Goal: Information Seeking & Learning: Learn about a topic

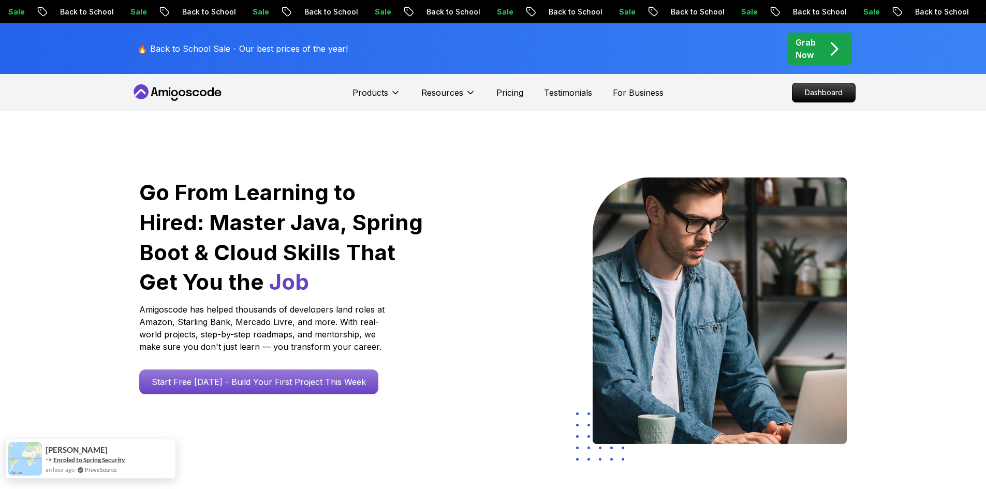
click at [73, 457] on link "Enroled to Spring Security" at bounding box center [88, 460] width 71 height 8
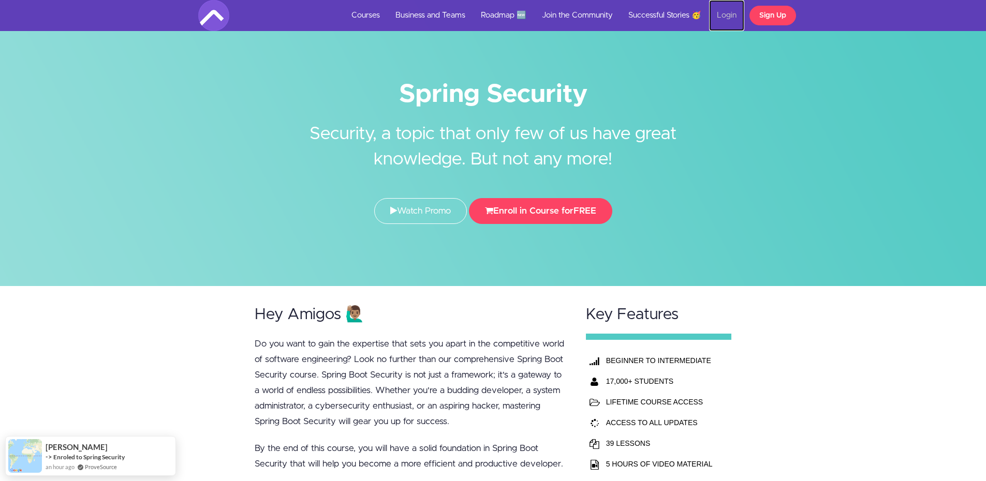
click at [719, 17] on link "Login" at bounding box center [726, 15] width 35 height 31
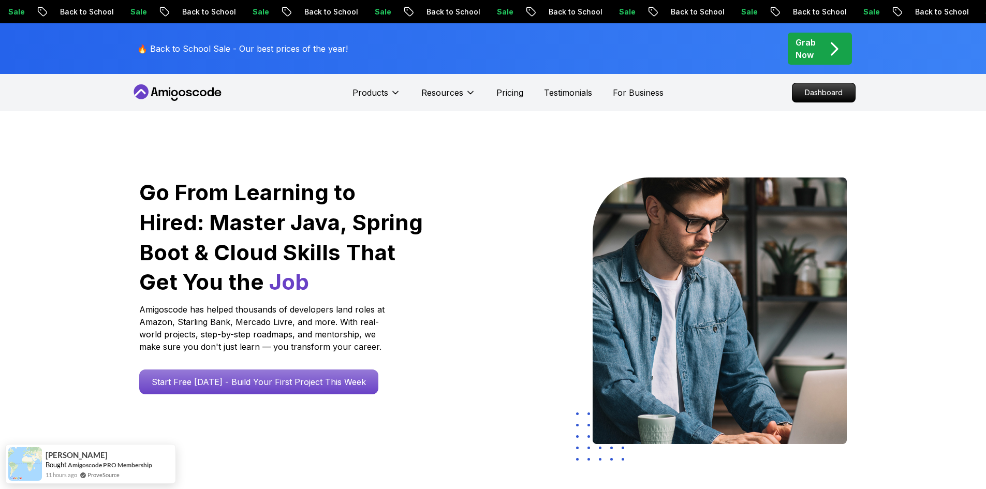
click at [734, 93] on nav "Products Resources Pricing Testimonials For Business Dashboard" at bounding box center [493, 92] width 724 height 37
click at [816, 92] on p "Dashboard" at bounding box center [824, 93] width 60 height 18
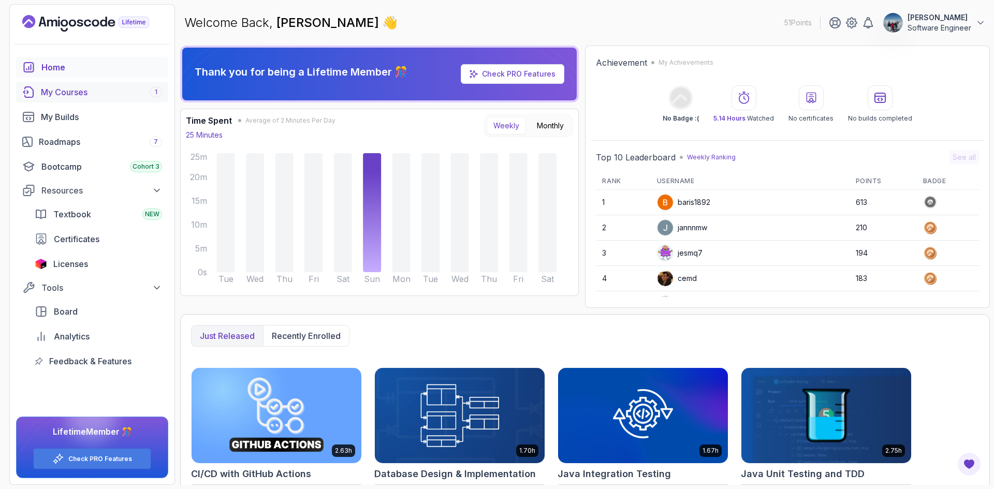
click at [66, 93] on div "My Courses 1" at bounding box center [101, 92] width 121 height 12
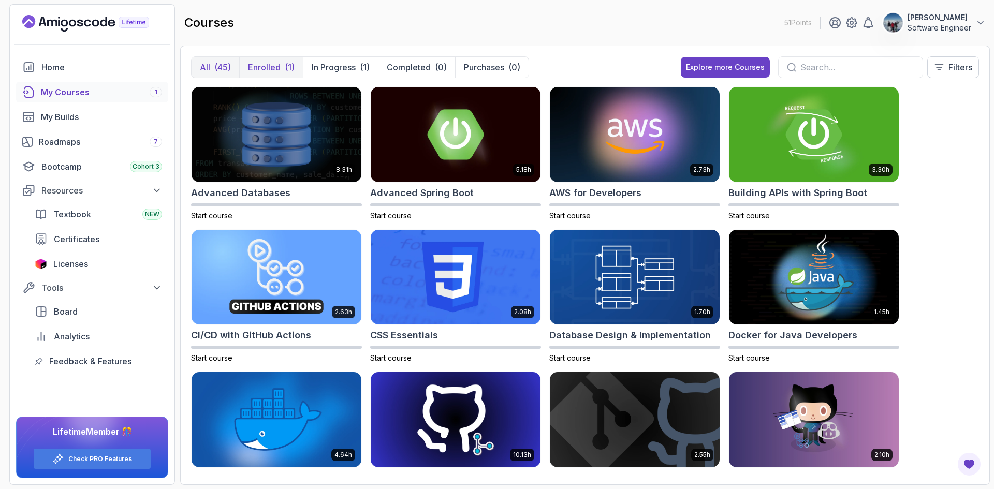
click at [280, 64] on button "Enrolled (1)" at bounding box center [271, 67] width 64 height 21
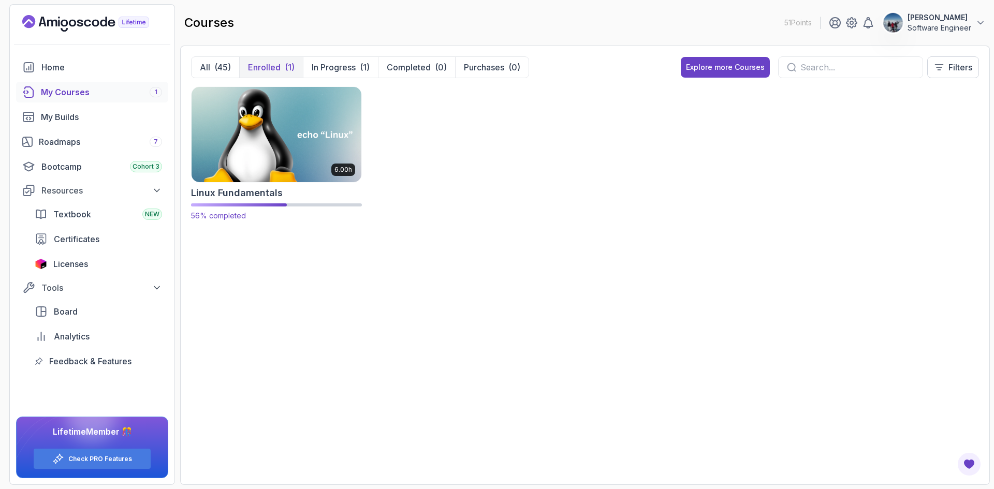
click at [264, 155] on img at bounding box center [276, 134] width 178 height 100
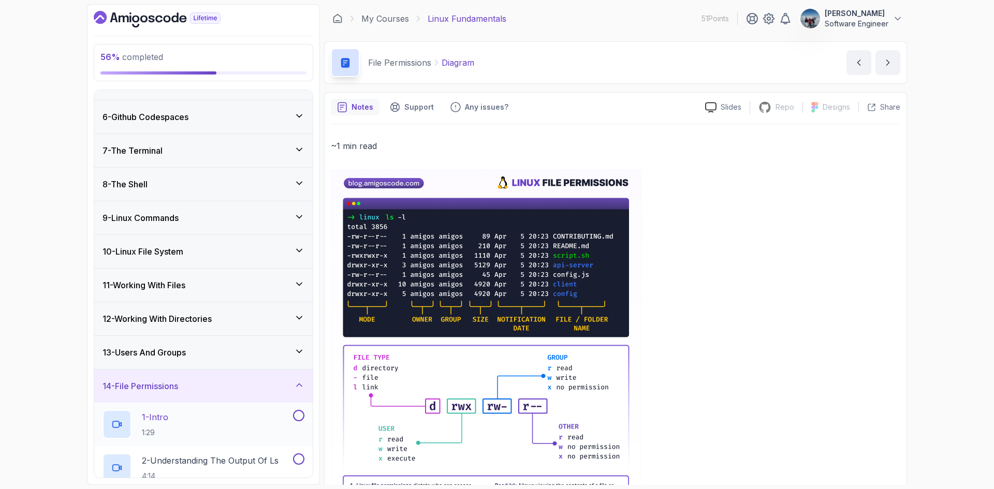
scroll to position [207, 0]
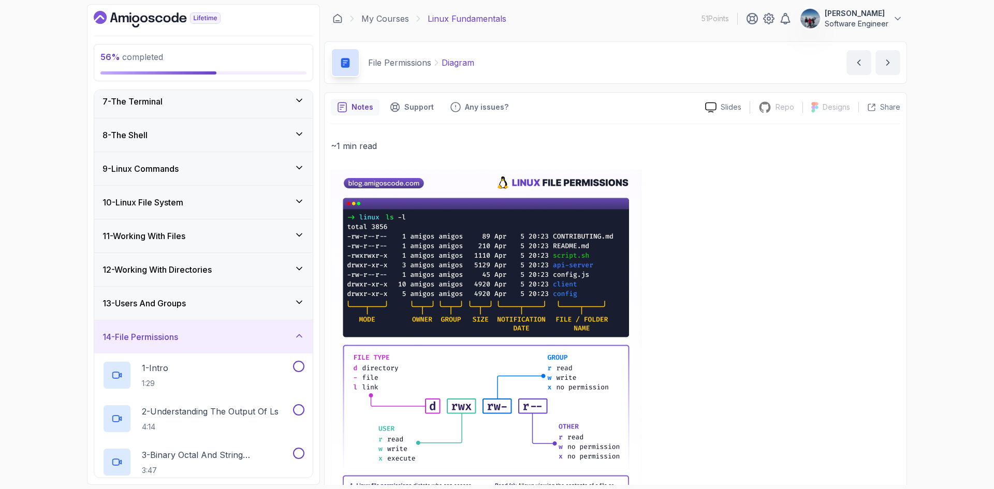
click at [163, 300] on h3 "13 - Users And Groups" at bounding box center [143, 303] width 83 height 12
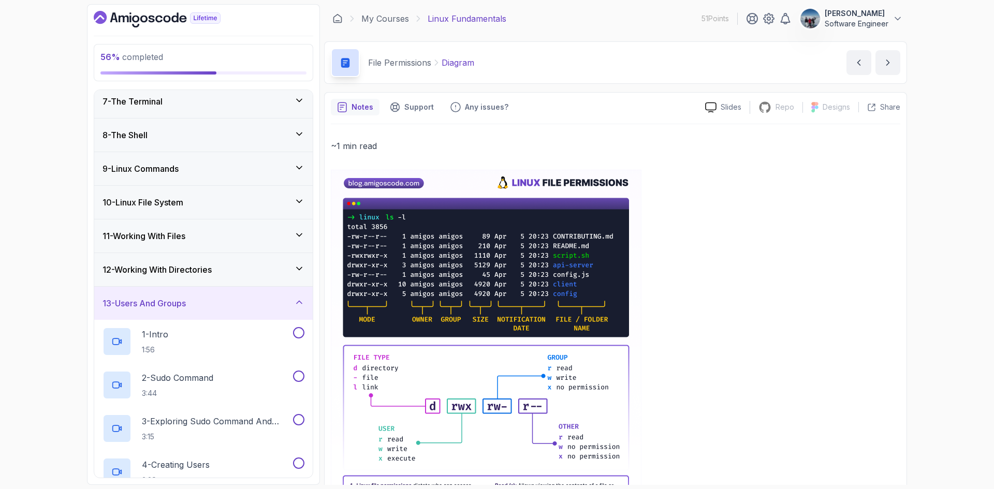
click at [182, 262] on div "12 - Working With Directories" at bounding box center [203, 269] width 218 height 33
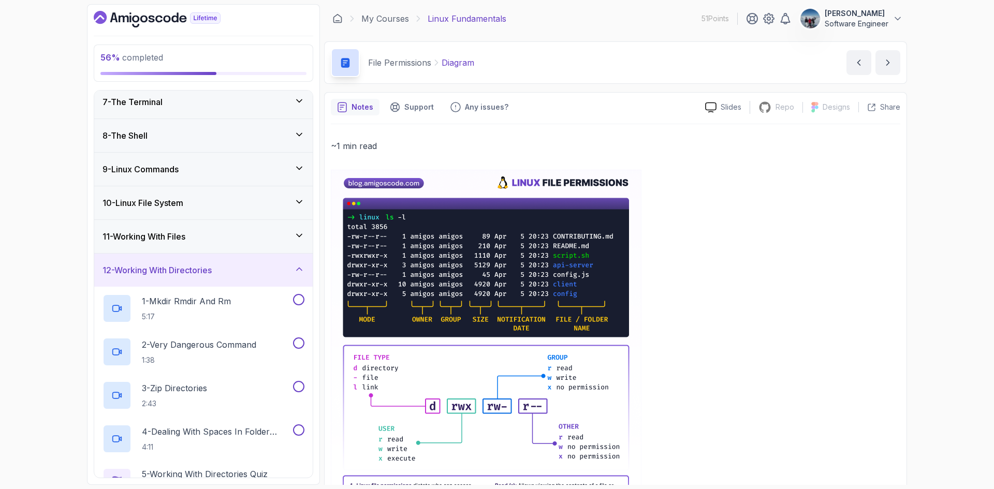
click at [172, 239] on h3 "11 - Working With Files" at bounding box center [143, 236] width 83 height 12
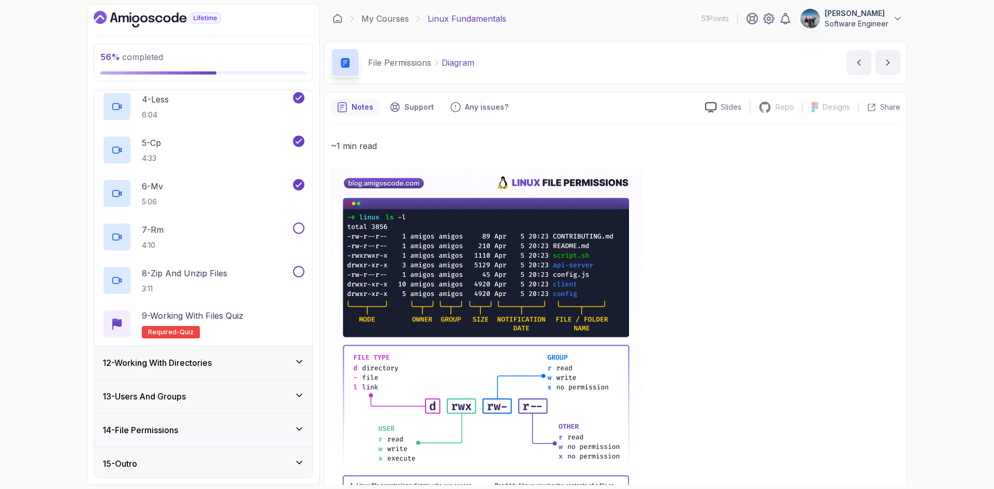
scroll to position [508, 0]
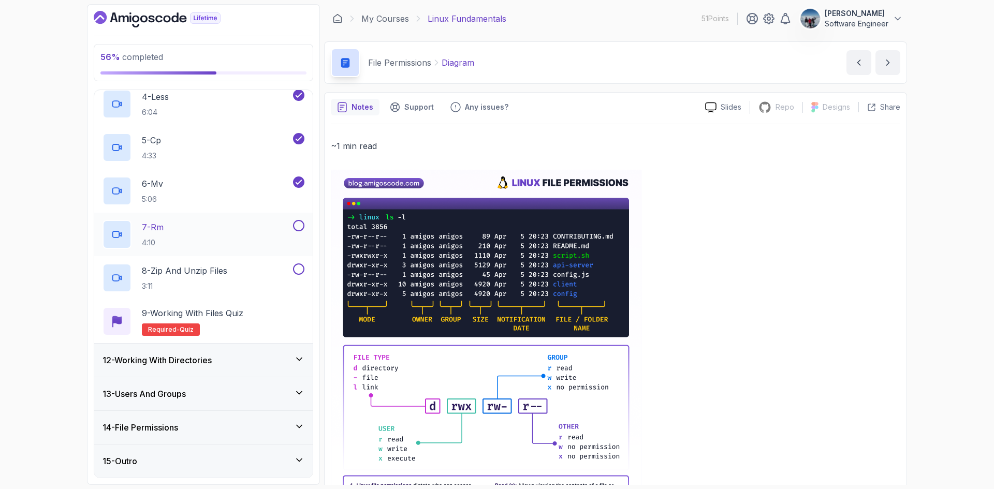
click at [115, 228] on div at bounding box center [116, 234] width 29 height 29
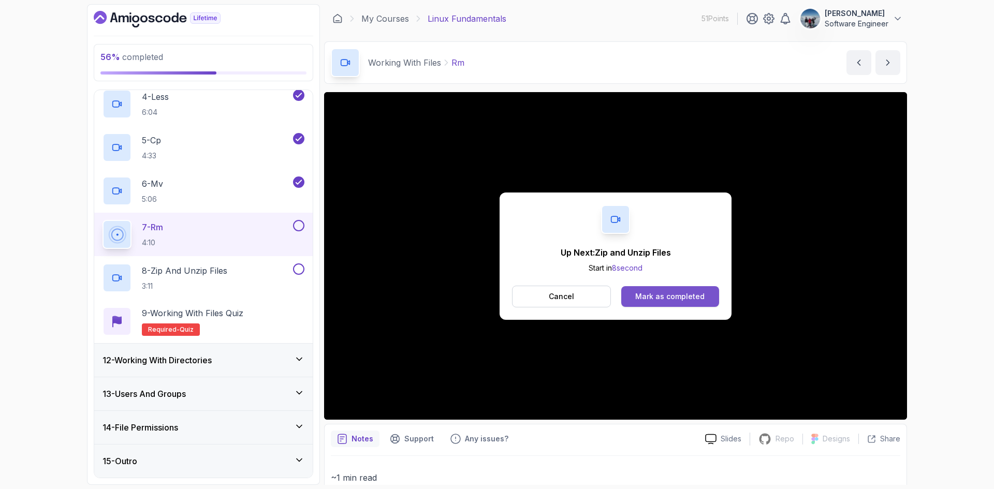
click at [675, 293] on div "Mark as completed" at bounding box center [669, 296] width 69 height 10
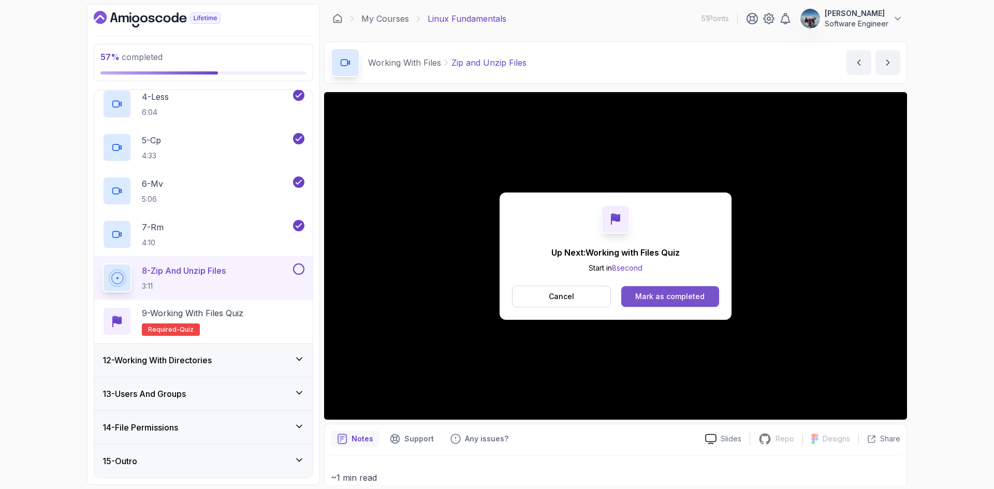
click at [670, 288] on button "Mark as completed" at bounding box center [670, 296] width 98 height 21
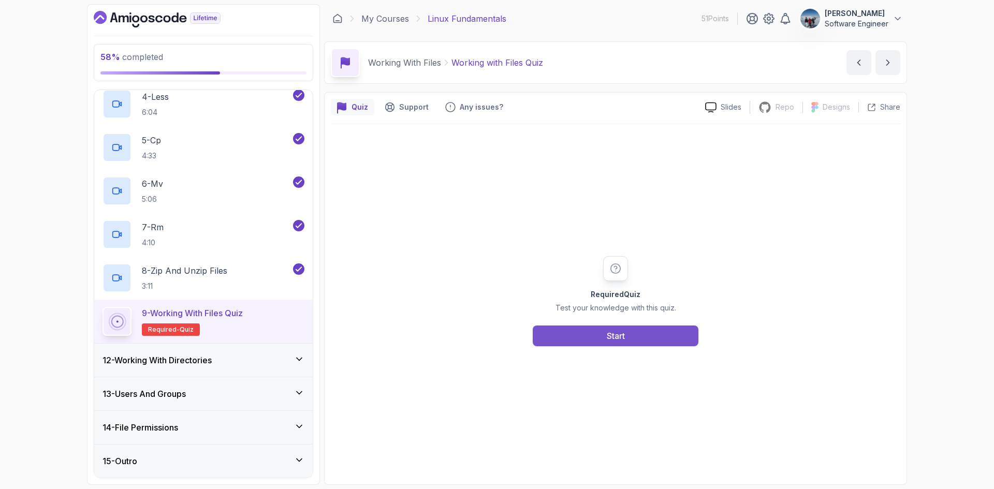
click at [637, 343] on button "Start" at bounding box center [615, 336] width 166 height 21
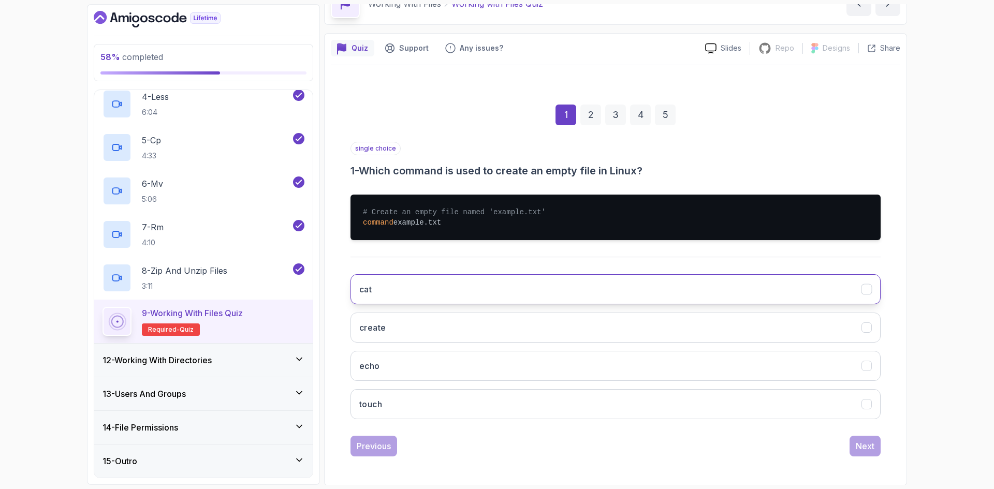
scroll to position [60, 0]
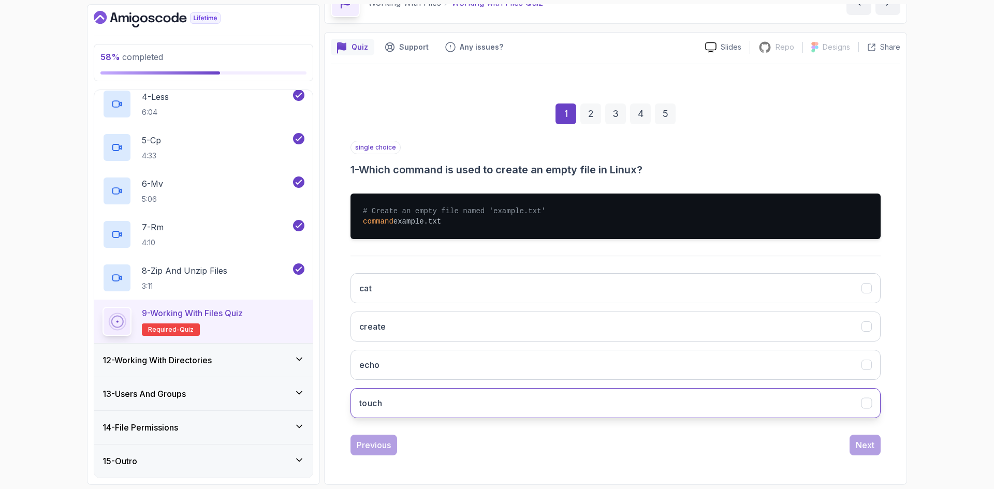
click at [376, 399] on h3 "touch" at bounding box center [370, 403] width 23 height 12
click at [862, 445] on div "Next" at bounding box center [864, 445] width 19 height 12
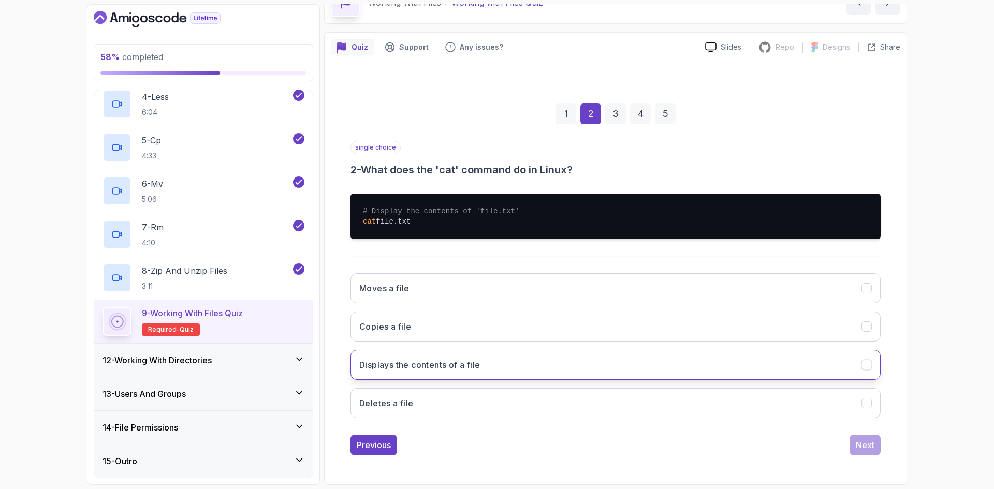
click at [499, 367] on button "Displays the contents of a file" at bounding box center [615, 365] width 530 height 30
click at [864, 448] on div "Next" at bounding box center [864, 445] width 19 height 12
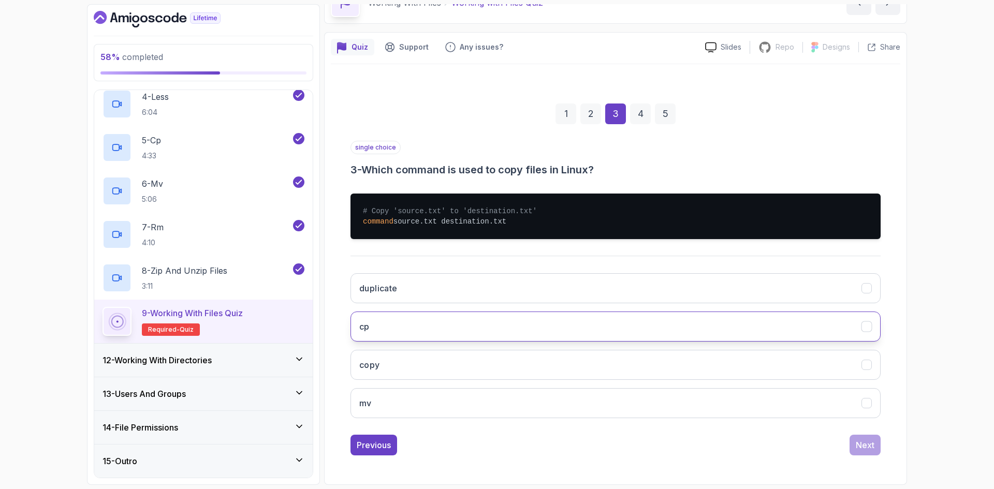
click at [528, 333] on button "cp" at bounding box center [615, 327] width 530 height 30
click at [867, 445] on div "Next" at bounding box center [864, 445] width 19 height 12
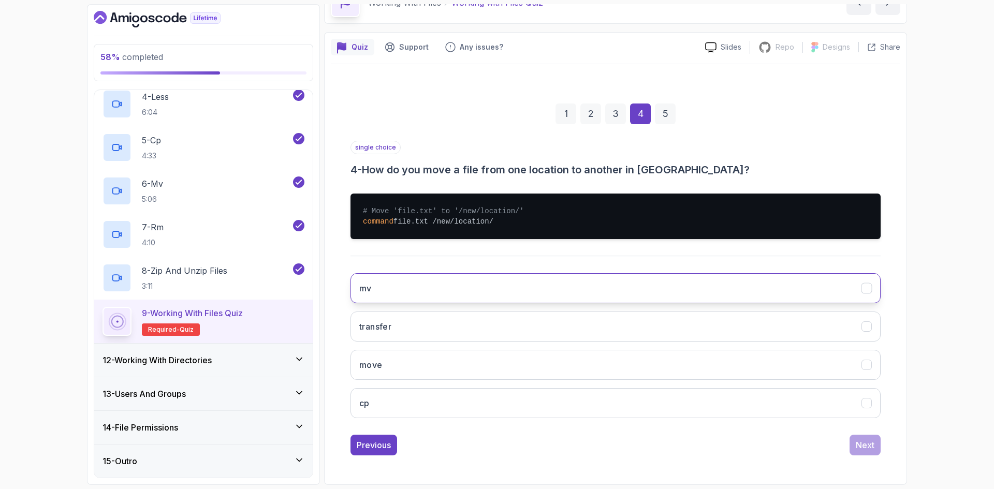
click at [460, 284] on button "mv" at bounding box center [615, 288] width 530 height 30
click at [869, 442] on div "Next" at bounding box center [864, 445] width 19 height 12
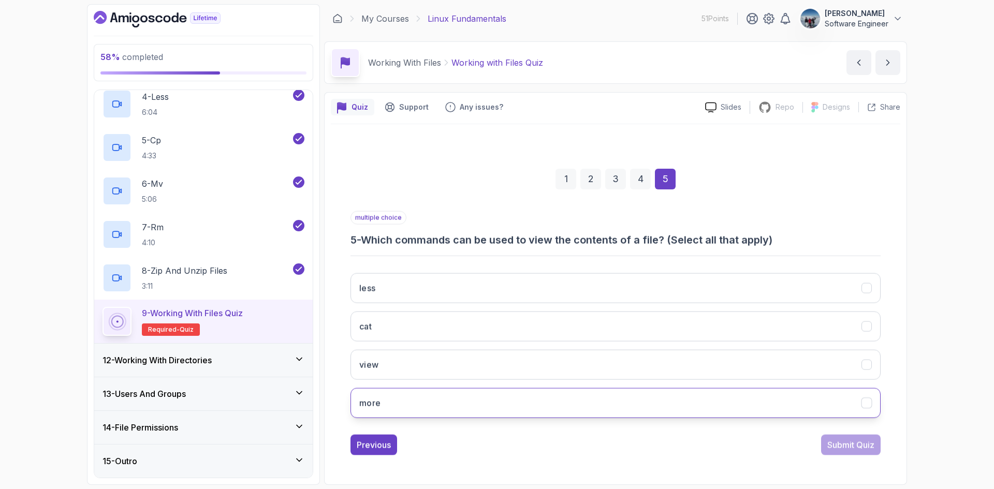
scroll to position [0, 0]
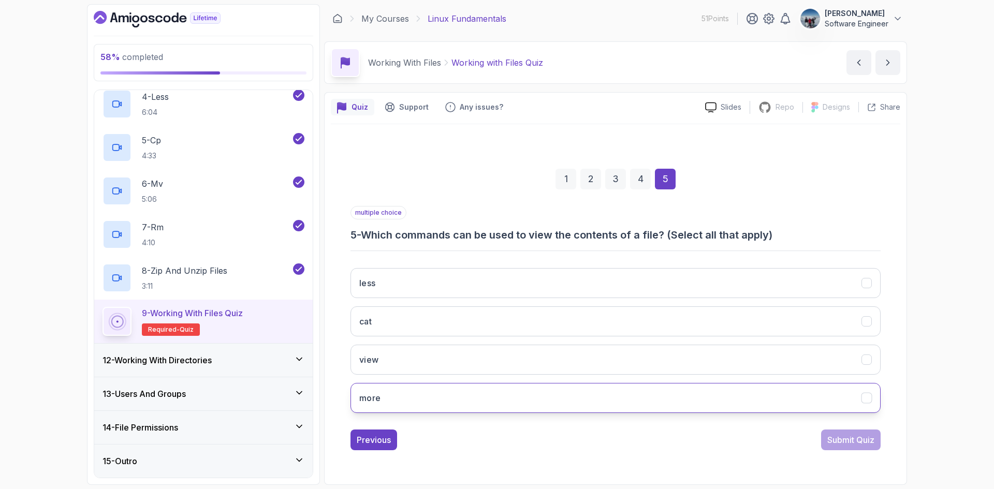
click at [866, 391] on button "more" at bounding box center [615, 398] width 530 height 30
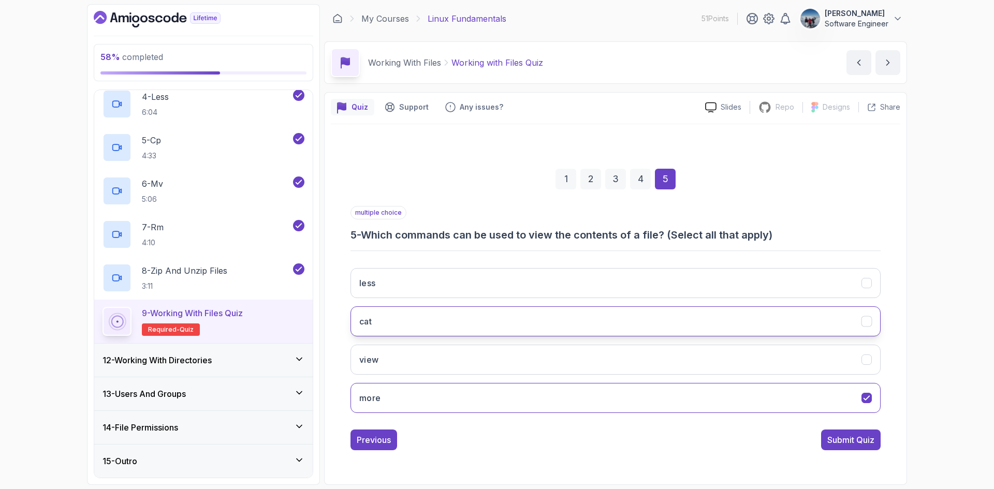
click at [872, 323] on button "cat" at bounding box center [615, 321] width 530 height 30
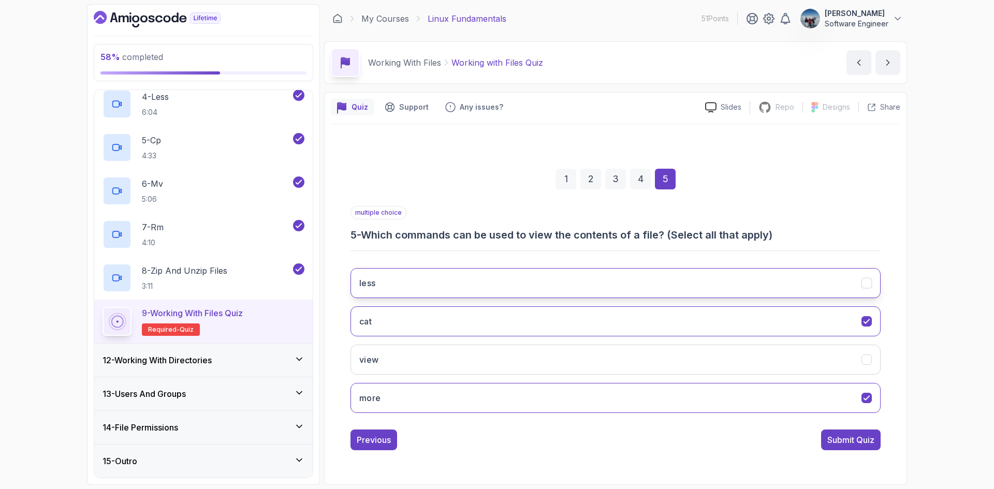
click at [865, 287] on icon "less" at bounding box center [867, 283] width 10 height 10
click at [850, 440] on div "Submit Quiz" at bounding box center [850, 440] width 47 height 12
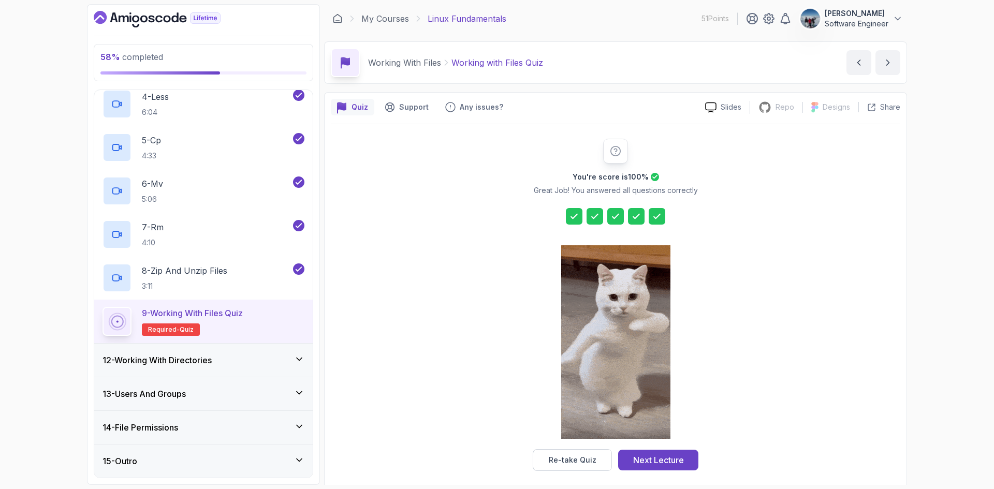
scroll to position [7, 0]
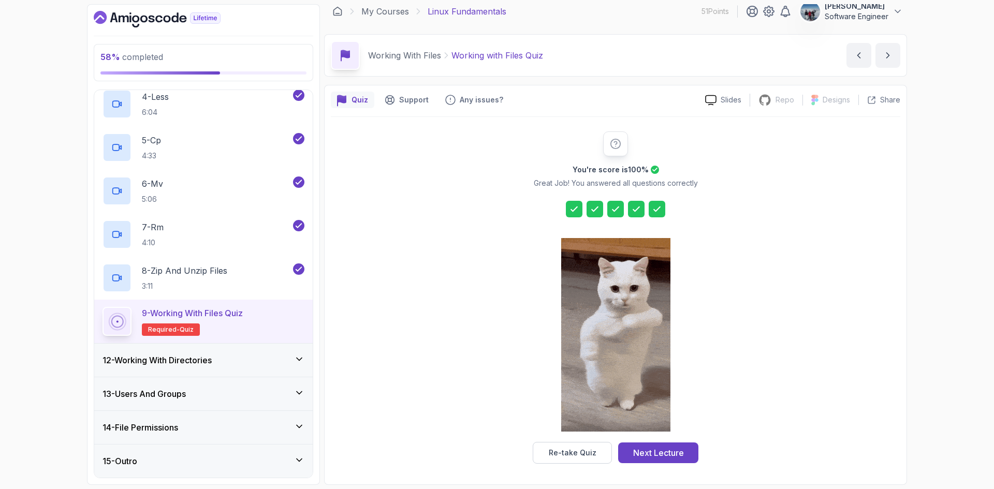
click at [232, 364] on div "12 - Working With Directories" at bounding box center [203, 360] width 202 height 12
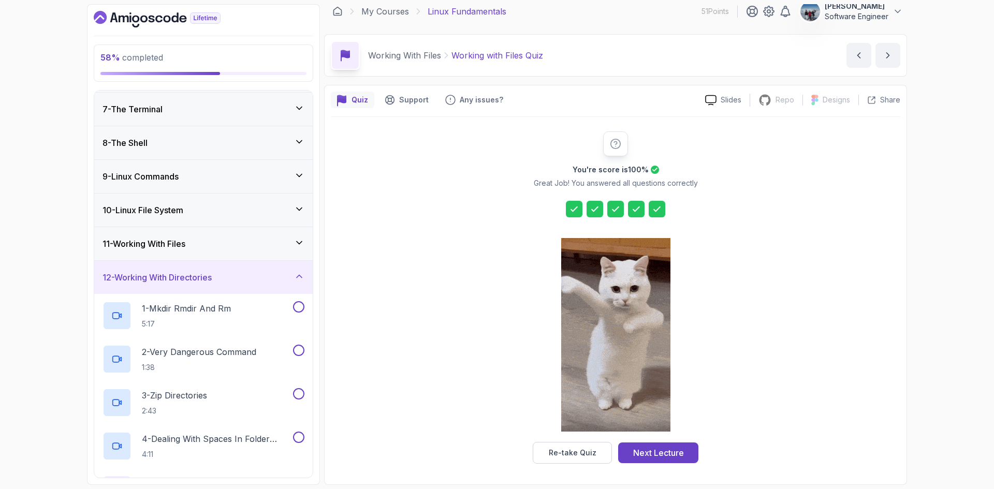
scroll to position [334, 0]
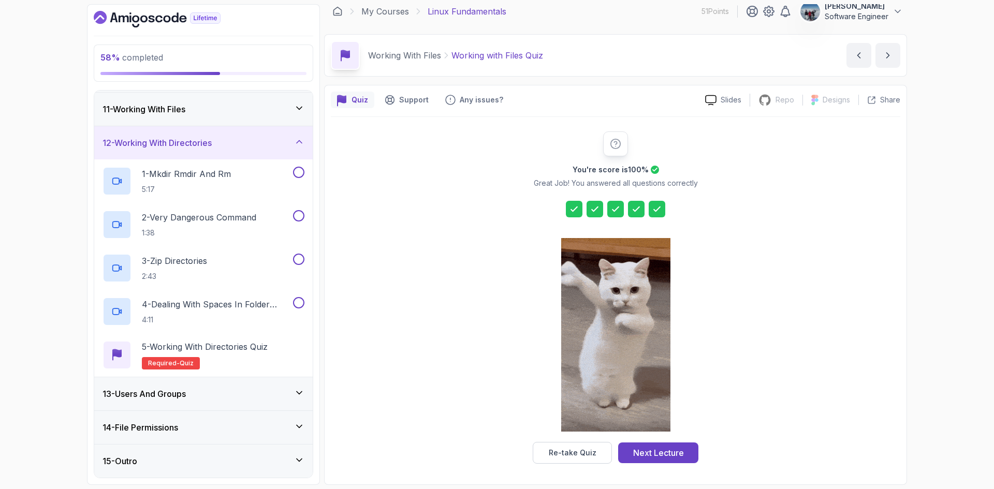
click at [251, 391] on div "13 - Users And Groups" at bounding box center [203, 394] width 202 height 12
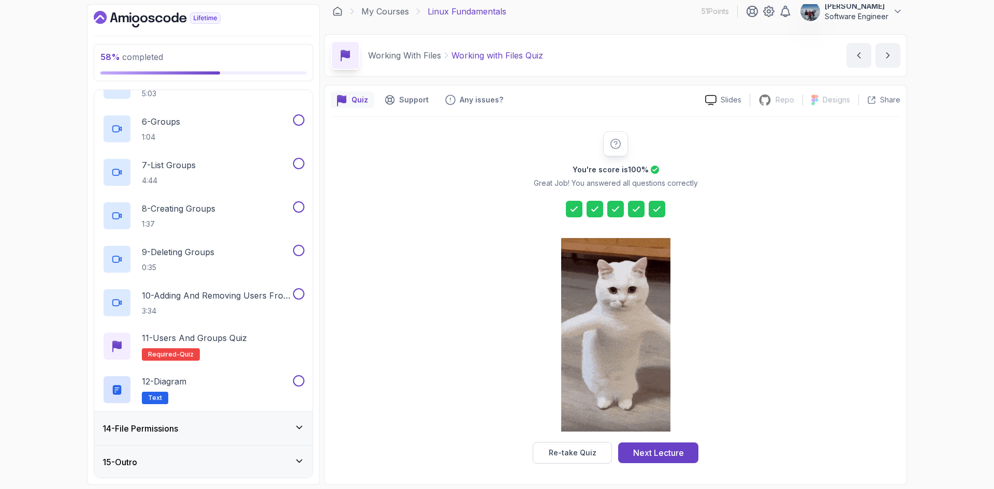
scroll to position [638, 0]
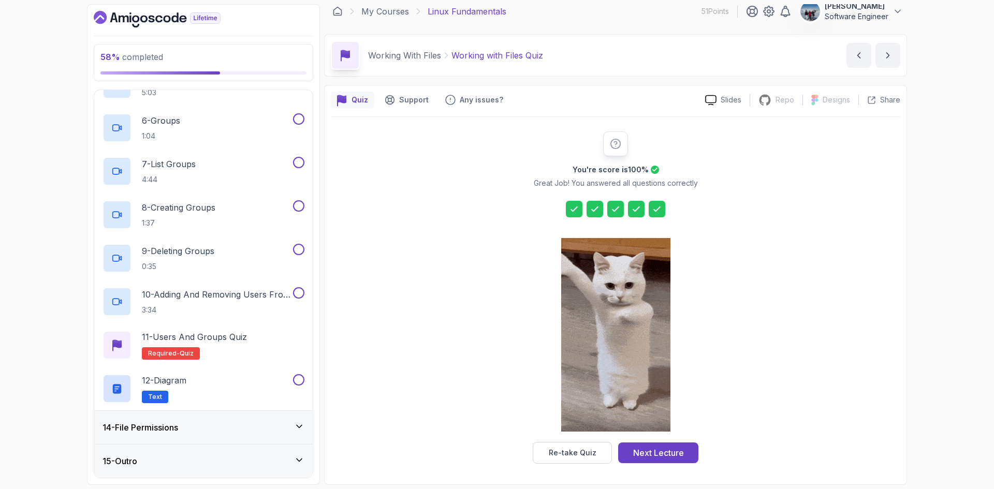
click at [178, 428] on h3 "14 - File Permissions" at bounding box center [140, 427] width 76 height 12
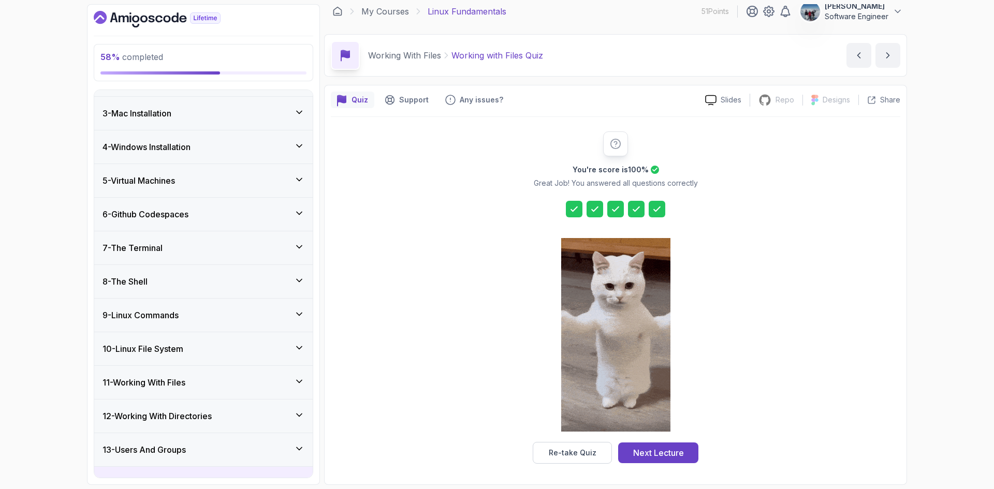
scroll to position [0, 0]
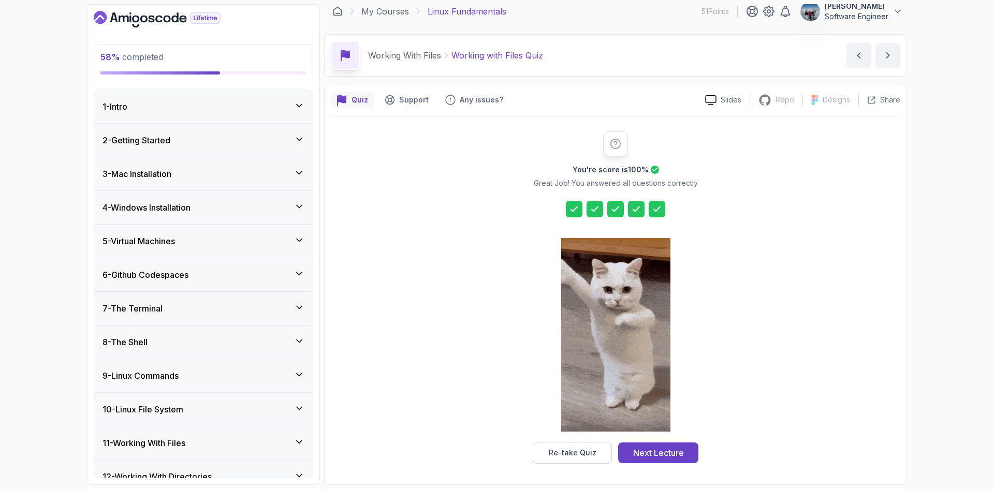
click at [190, 240] on div "5 - Virtual Machines" at bounding box center [203, 241] width 202 height 12
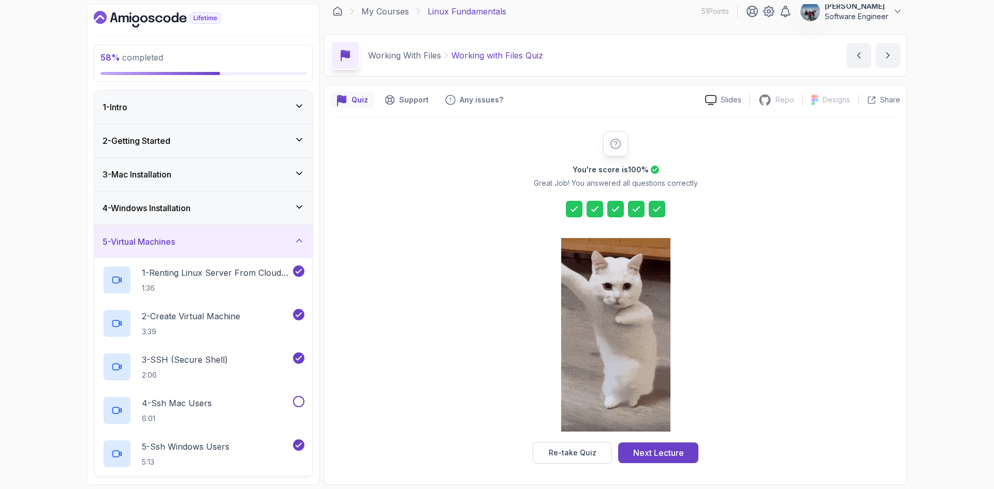
click at [190, 240] on div "5 - Virtual Machines" at bounding box center [203, 241] width 202 height 12
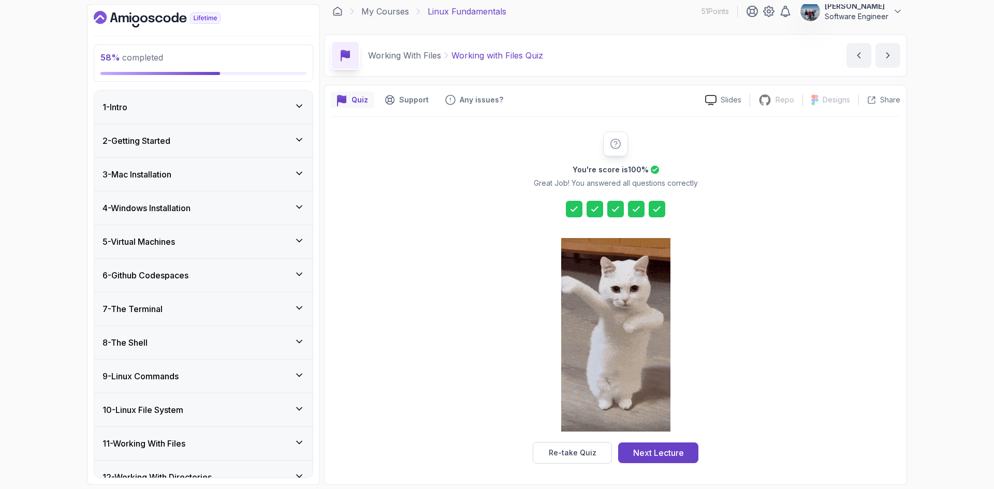
click at [225, 307] on div "7 - The Terminal" at bounding box center [203, 309] width 202 height 12
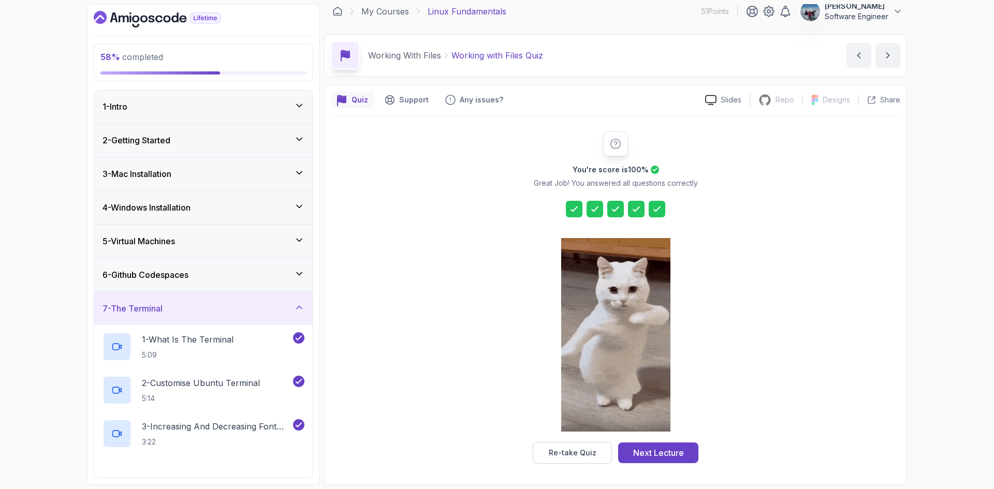
click at [225, 307] on div "7 - The Terminal" at bounding box center [203, 308] width 202 height 12
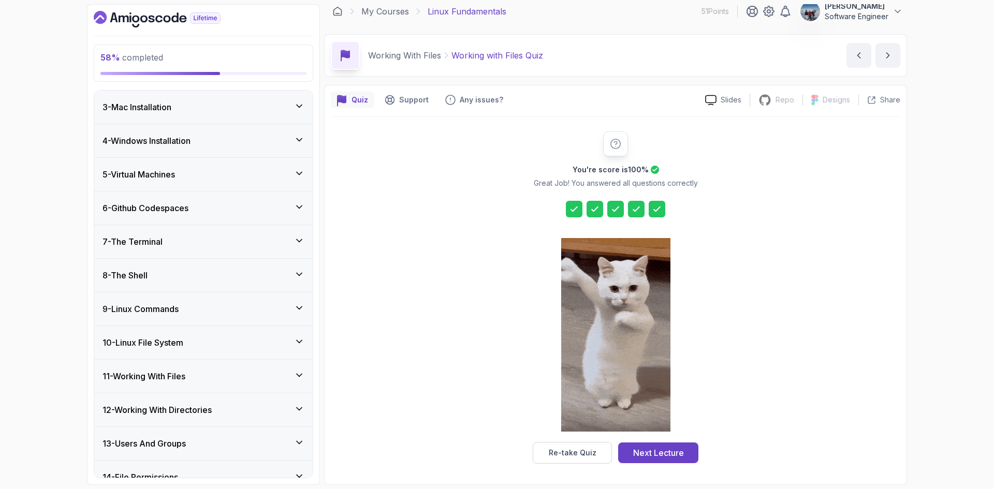
scroll to position [117, 0]
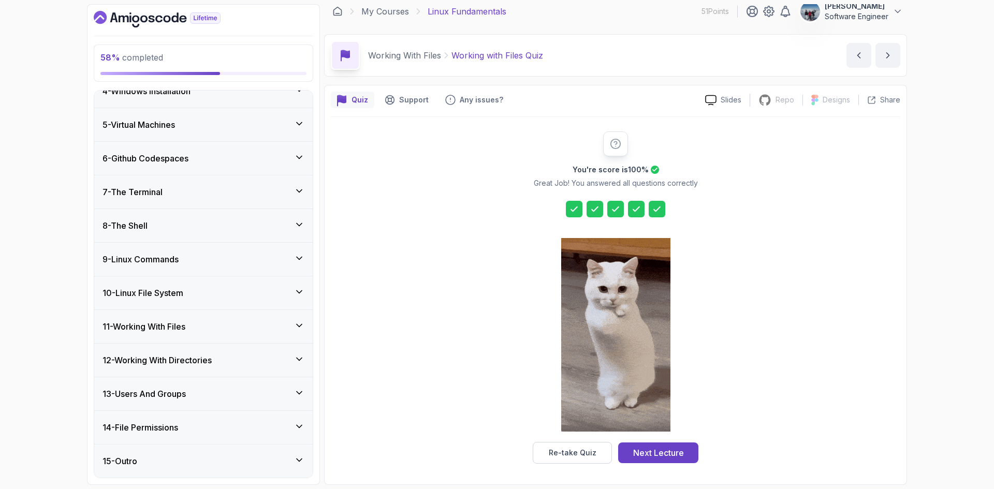
click at [153, 328] on h3 "11 - Working With Files" at bounding box center [143, 326] width 83 height 12
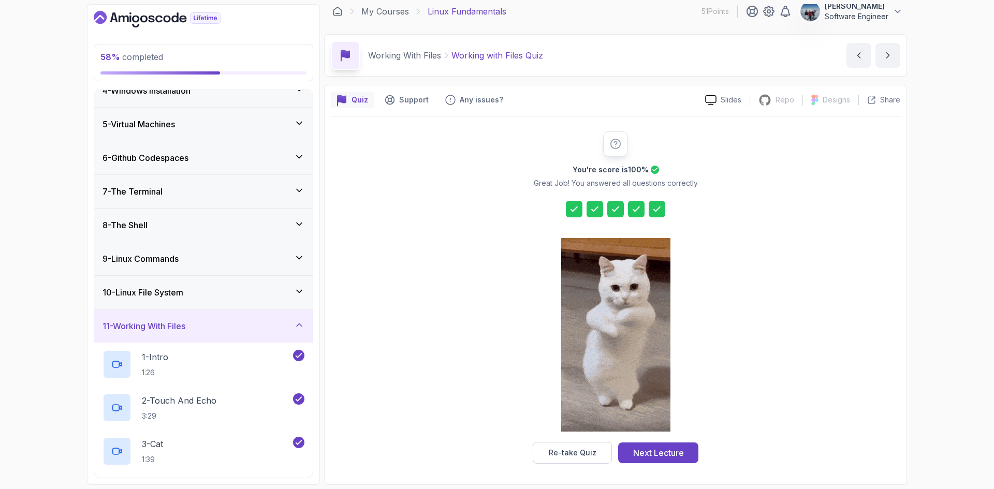
click at [153, 328] on h3 "11 - Working With Files" at bounding box center [143, 326] width 83 height 12
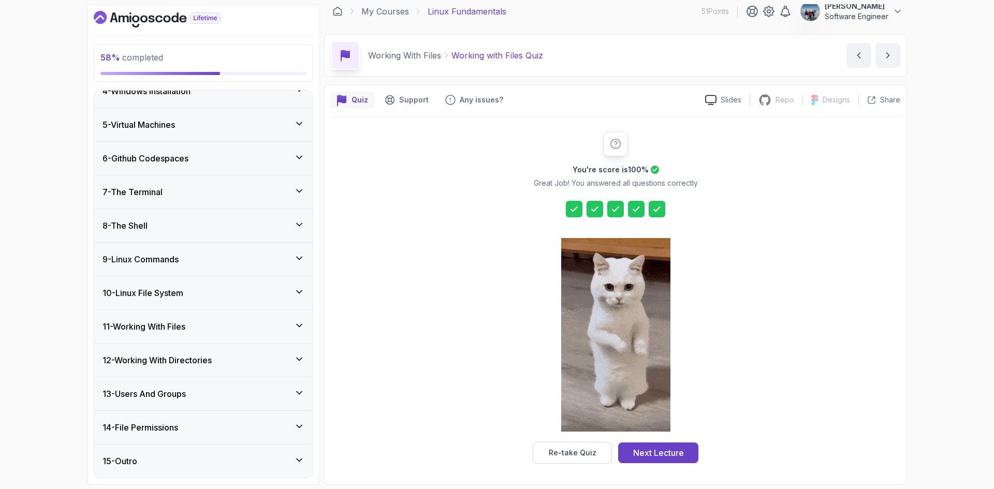
click at [164, 360] on h3 "12 - Working With Directories" at bounding box center [156, 360] width 109 height 12
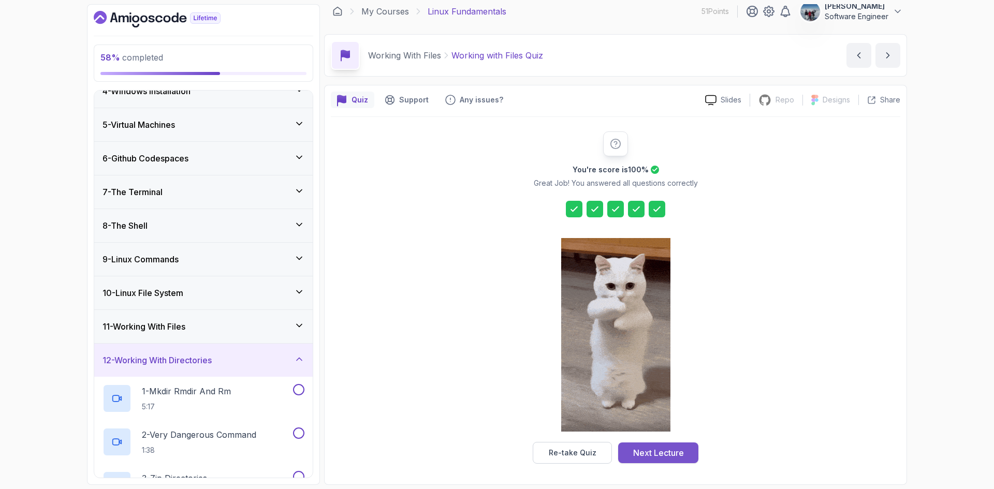
click at [656, 457] on div "Next Lecture" at bounding box center [658, 453] width 51 height 12
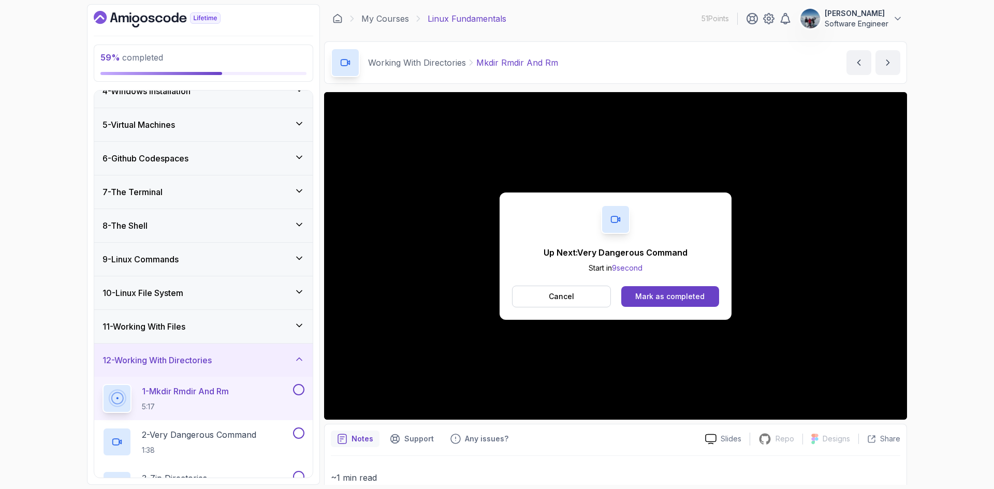
drag, startPoint x: 684, startPoint y: 278, endPoint x: 680, endPoint y: 285, distance: 8.1
click at [684, 278] on div "Up Next: Very Dangerous Command Start in 9 second Cancel Mark as completed" at bounding box center [615, 256] width 232 height 127
click at [680, 303] on button "Mark as completed" at bounding box center [670, 296] width 98 height 21
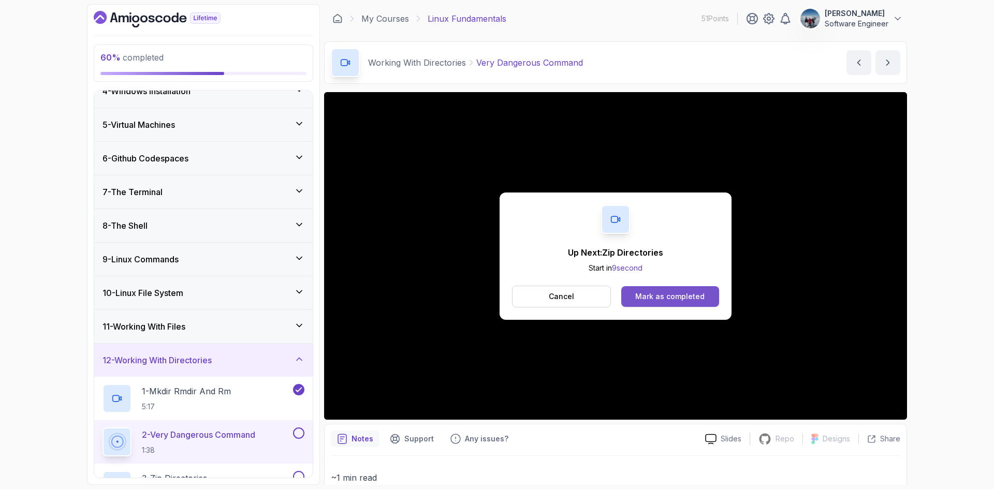
click at [670, 305] on button "Mark as completed" at bounding box center [670, 296] width 98 height 21
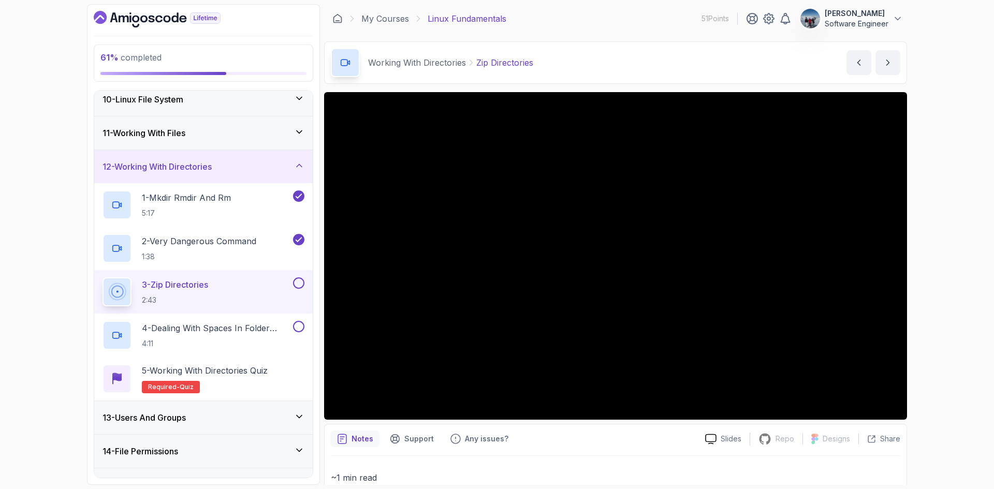
scroll to position [324, 0]
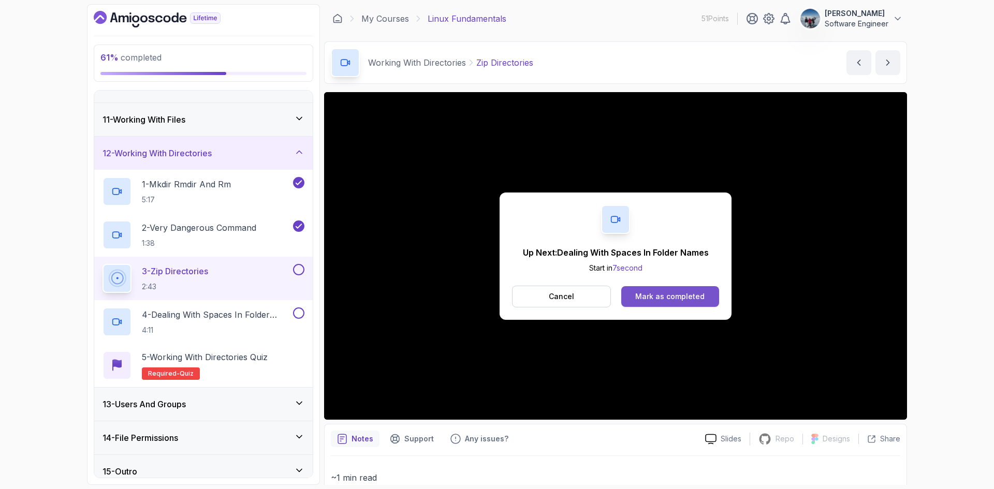
click at [670, 295] on div "Mark as completed" at bounding box center [669, 296] width 69 height 10
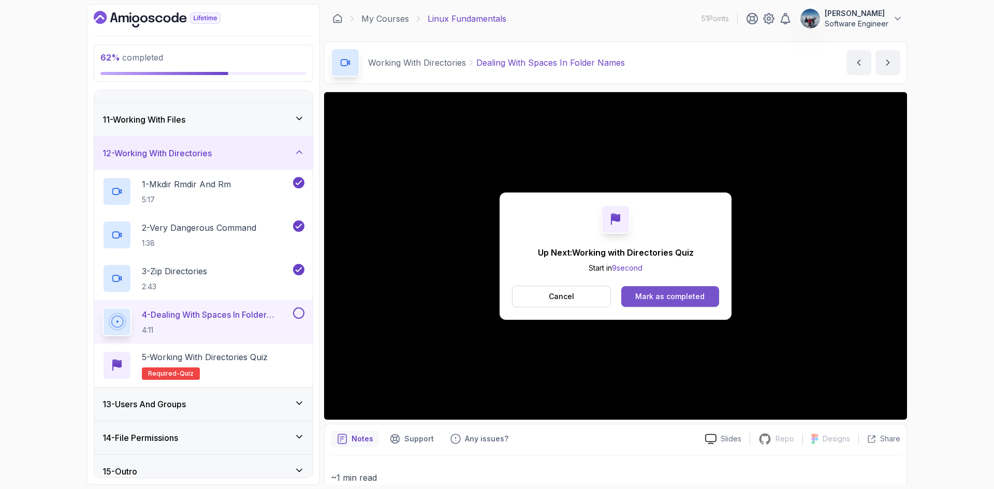
click at [670, 300] on div "Mark as completed" at bounding box center [669, 296] width 69 height 10
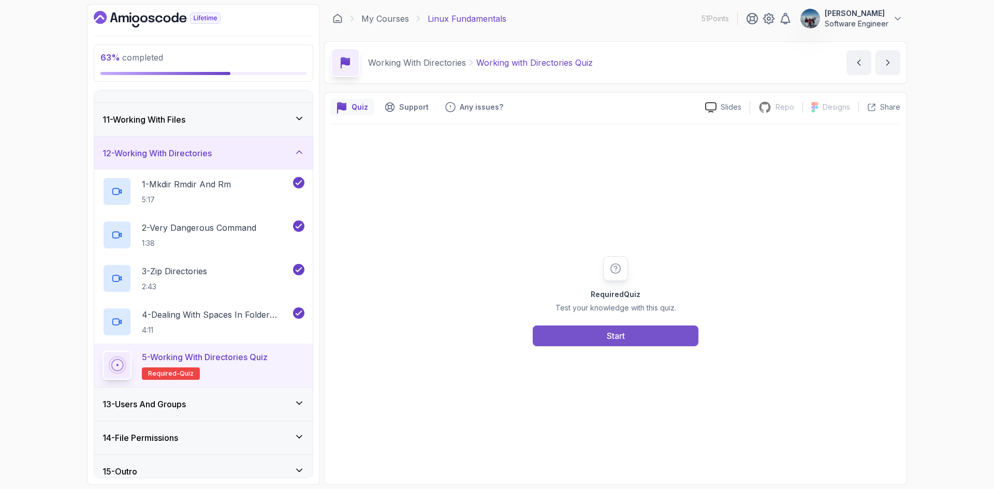
click at [629, 339] on button "Start" at bounding box center [615, 336] width 166 height 21
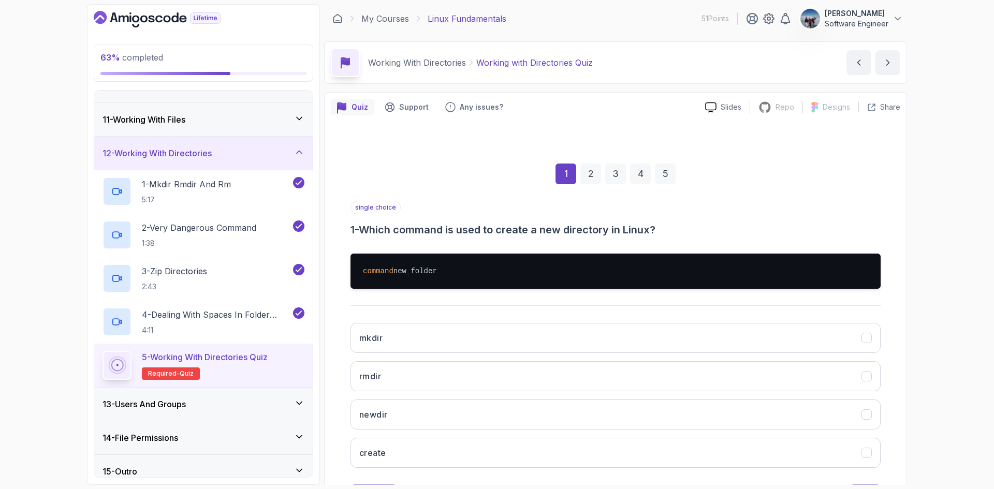
scroll to position [50, 0]
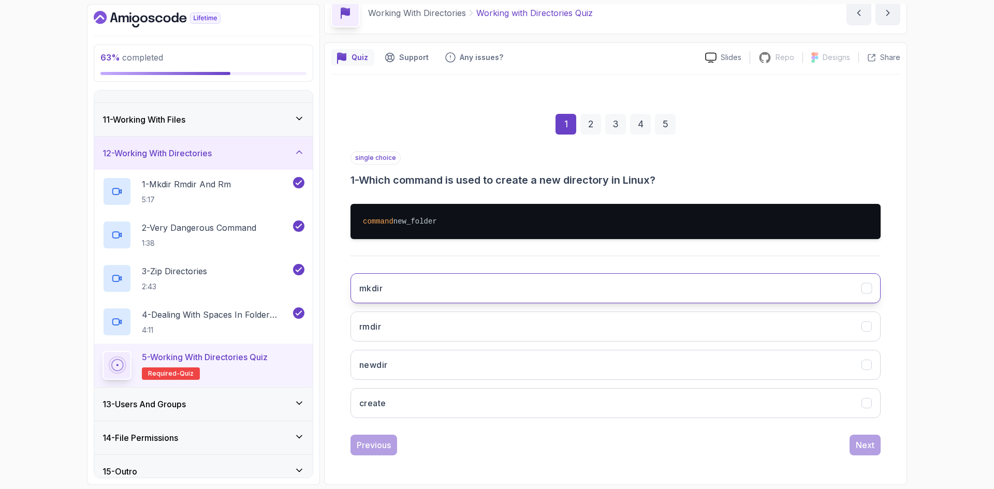
click at [476, 298] on button "mkdir" at bounding box center [615, 288] width 530 height 30
click at [867, 453] on button "Next" at bounding box center [864, 445] width 31 height 21
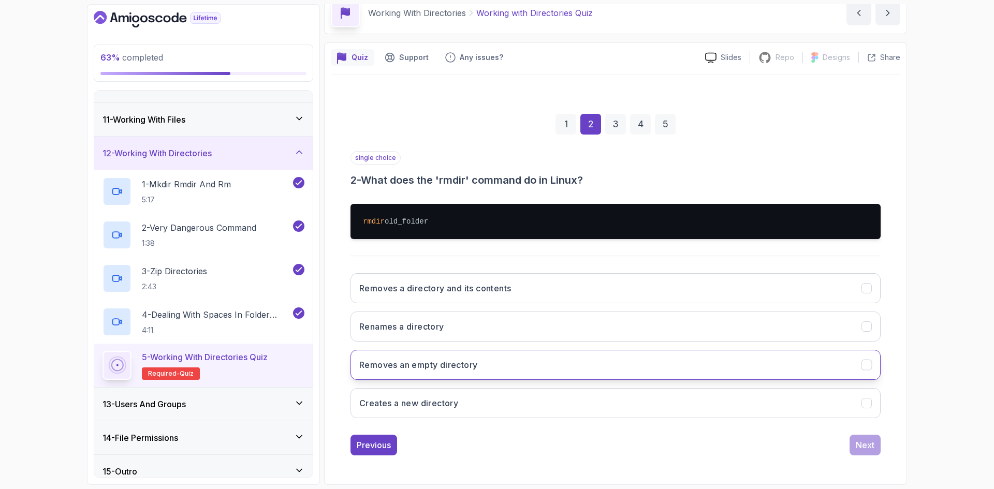
click at [528, 364] on button "Removes an empty directory" at bounding box center [615, 365] width 530 height 30
click at [866, 450] on div "Next" at bounding box center [864, 445] width 19 height 12
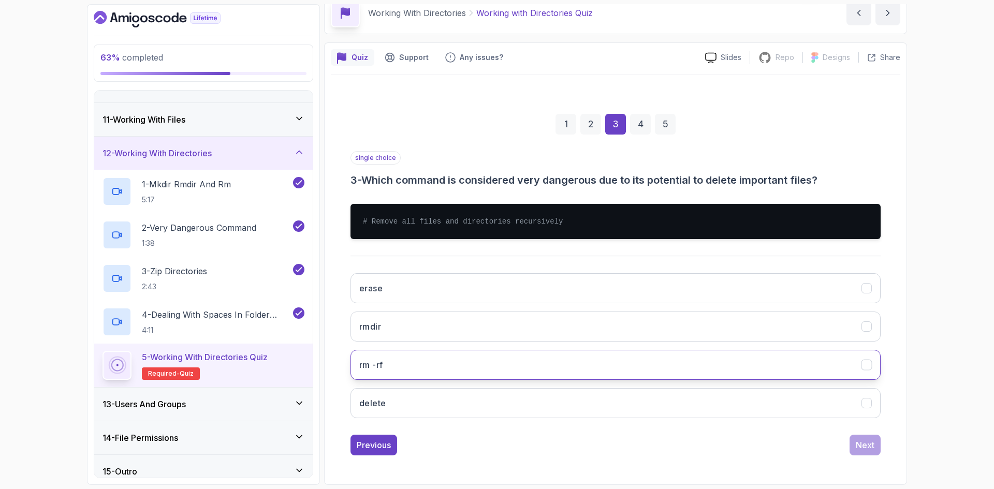
click at [582, 353] on button "rm -rf" at bounding box center [615, 365] width 530 height 30
click at [861, 443] on div "Next" at bounding box center [864, 445] width 19 height 12
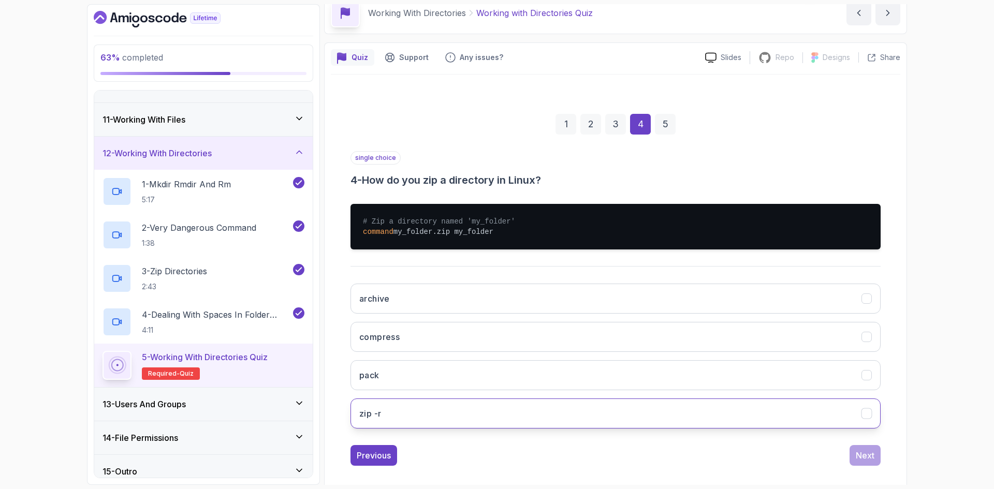
click at [478, 415] on button "zip -r" at bounding box center [615, 413] width 530 height 30
click at [870, 455] on div "Next" at bounding box center [864, 455] width 19 height 12
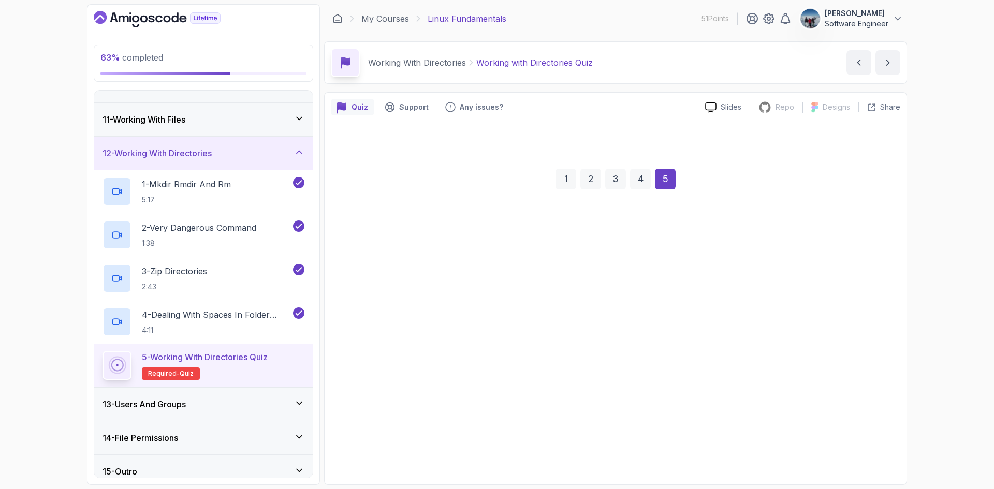
scroll to position [0, 0]
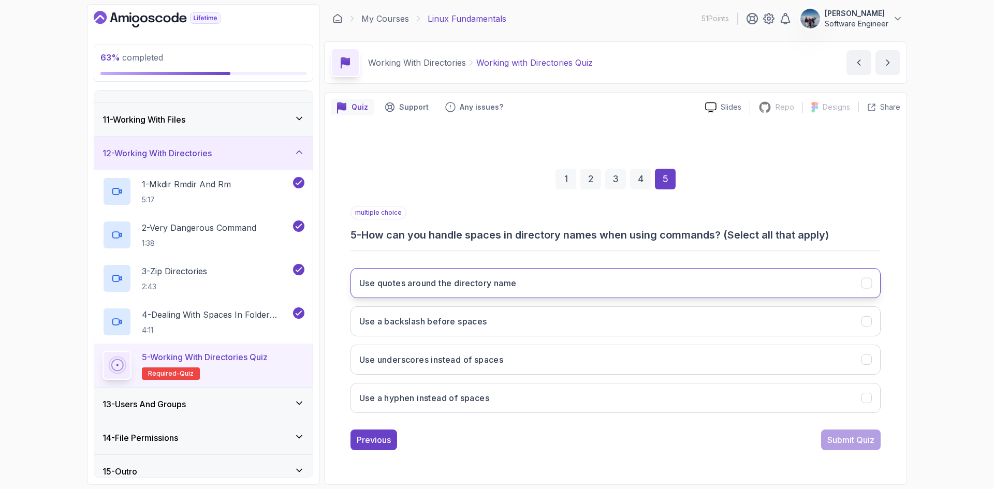
click at [866, 286] on icon "Use quotes around the directory name" at bounding box center [867, 283] width 10 height 10
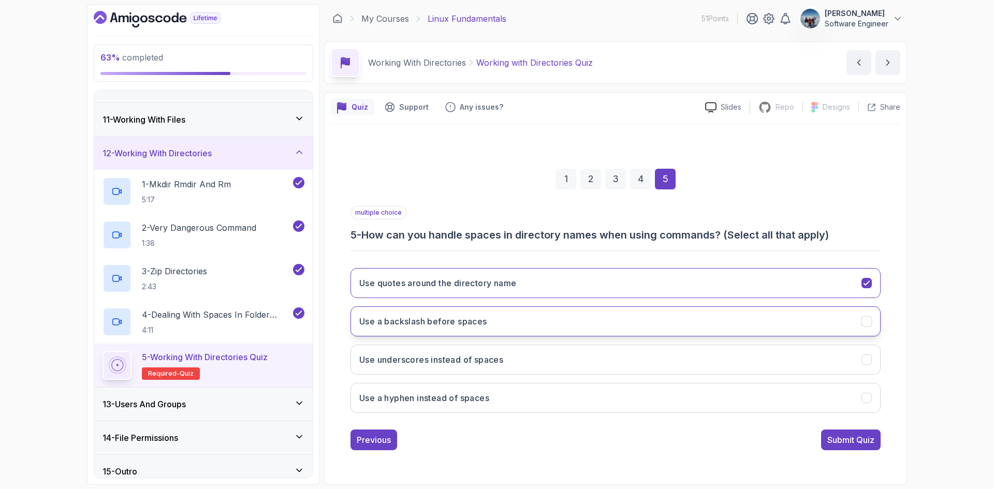
click at [869, 319] on icon "Use a backslash before spaces" at bounding box center [866, 321] width 6 height 4
click at [841, 431] on button "Submit Quiz" at bounding box center [851, 440] width 60 height 21
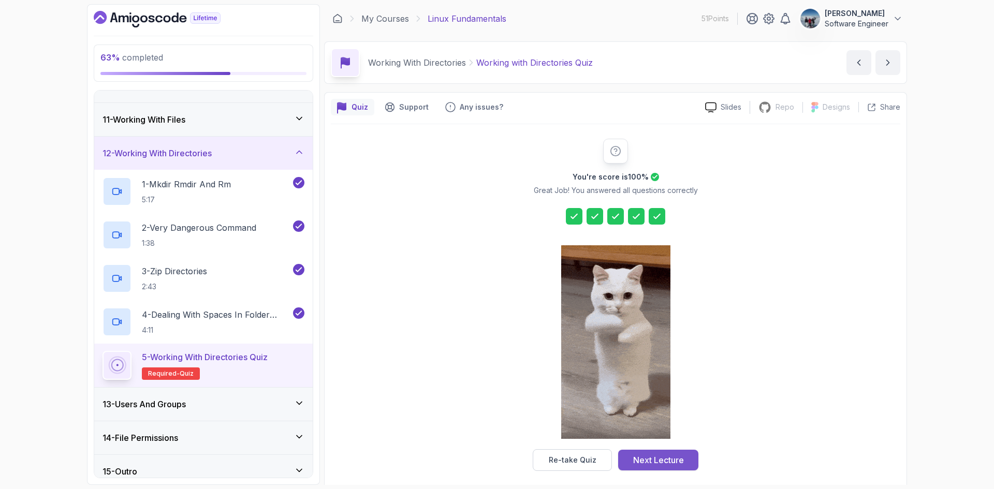
click at [679, 462] on div "Next Lecture" at bounding box center [658, 460] width 51 height 12
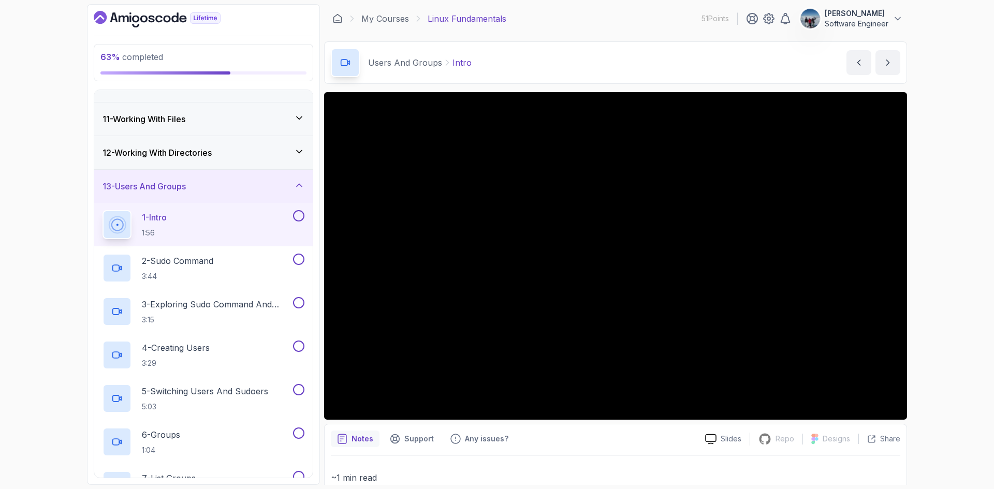
click at [296, 186] on icon at bounding box center [299, 185] width 10 height 10
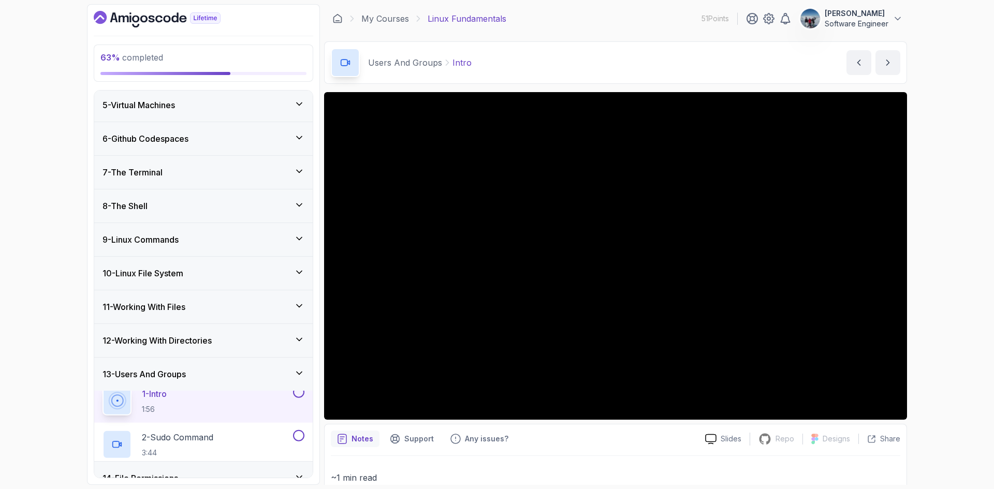
scroll to position [117, 0]
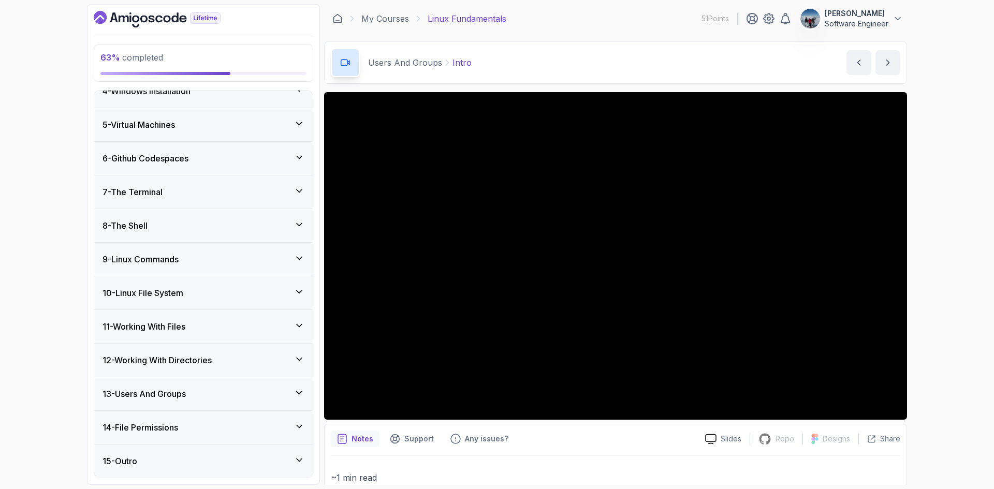
click at [168, 397] on h3 "13 - Users And Groups" at bounding box center [143, 394] width 83 height 12
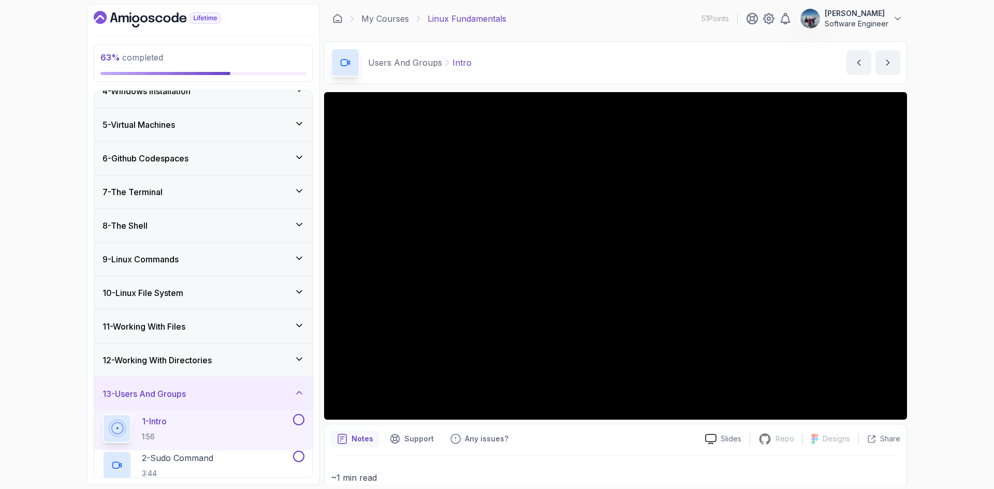
scroll to position [324, 0]
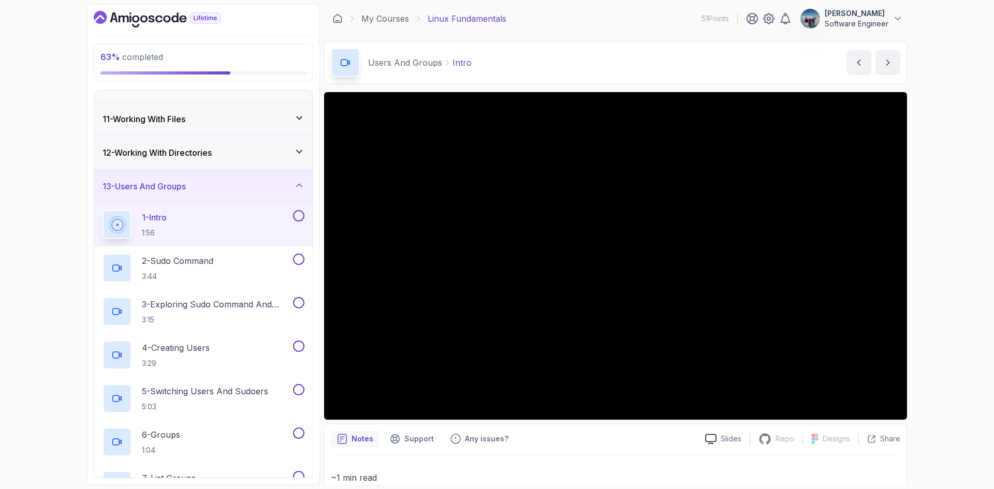
click at [174, 156] on h3 "12 - Working With Directories" at bounding box center [156, 152] width 109 height 12
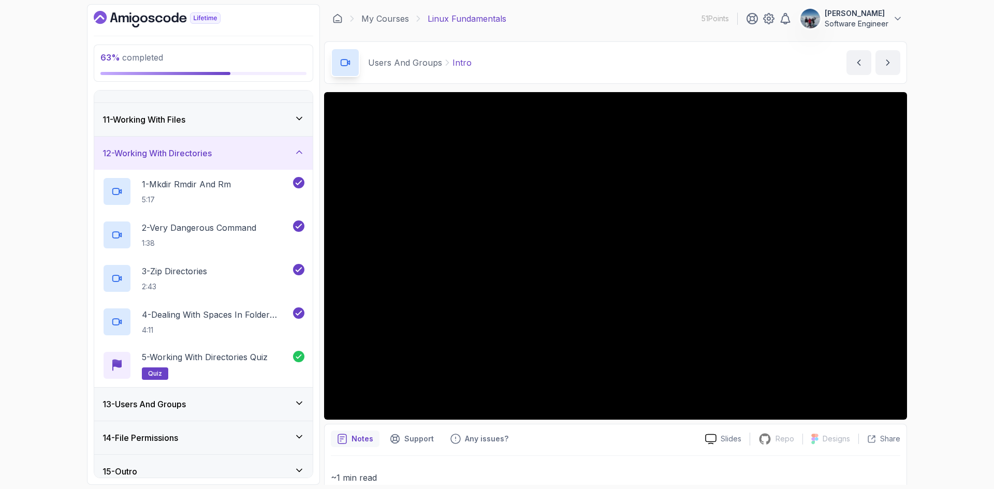
click at [302, 153] on icon at bounding box center [299, 152] width 5 height 3
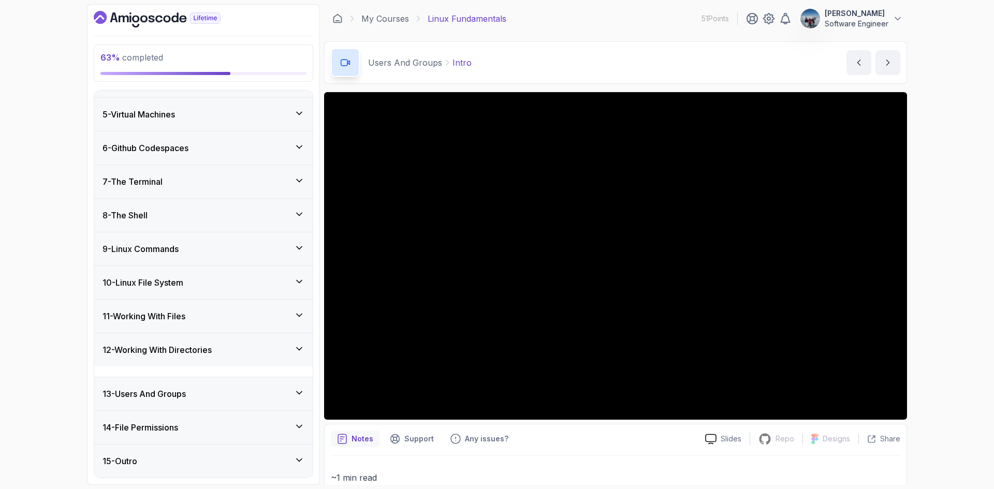
scroll to position [117, 0]
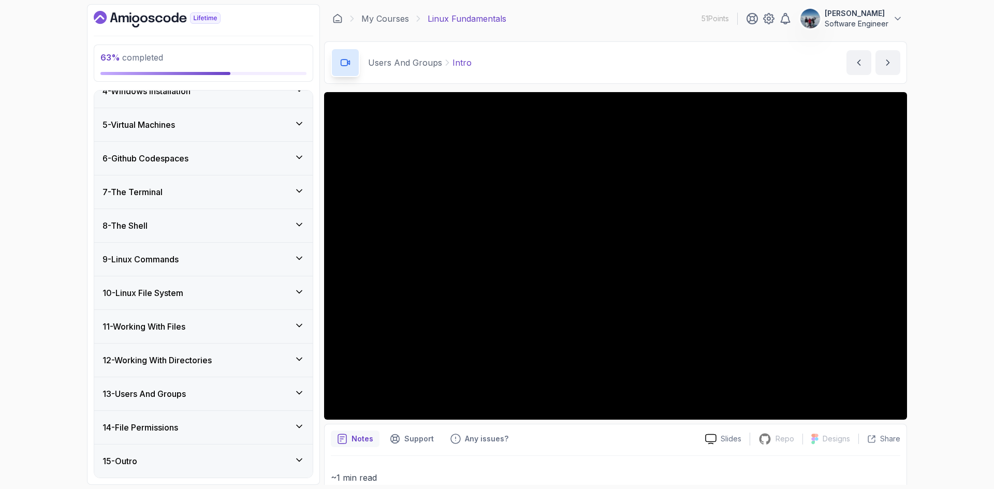
click at [177, 400] on h3 "13 - Users And Groups" at bounding box center [143, 394] width 83 height 12
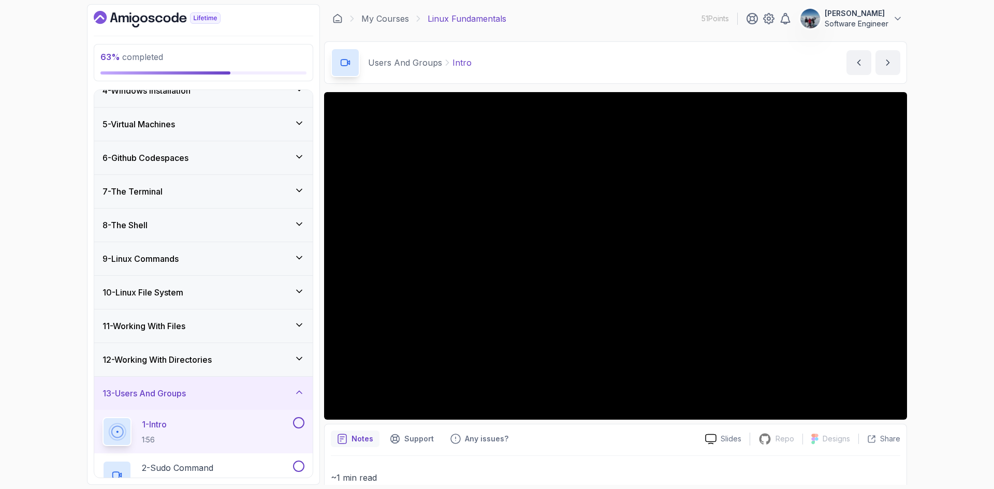
click at [183, 382] on div "13 - Users And Groups" at bounding box center [203, 393] width 218 height 33
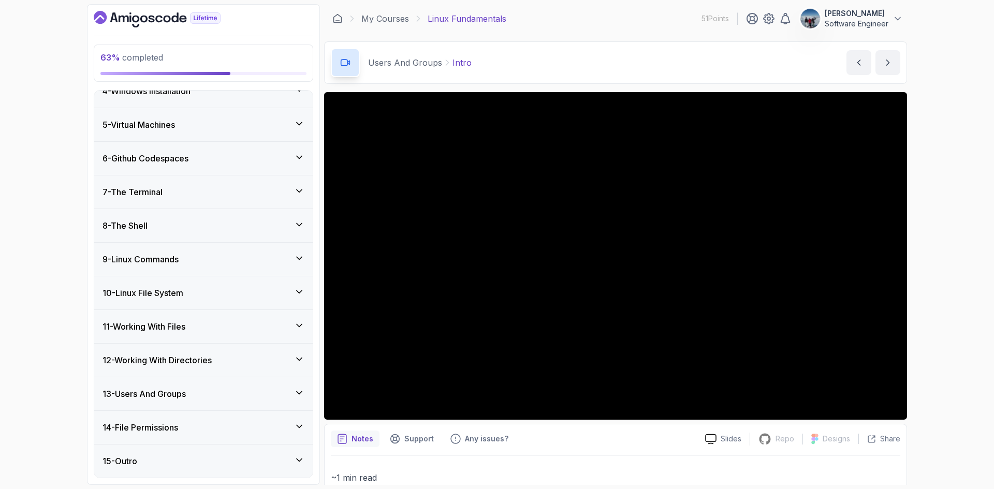
click at [212, 358] on h3 "12 - Working With Directories" at bounding box center [156, 360] width 109 height 12
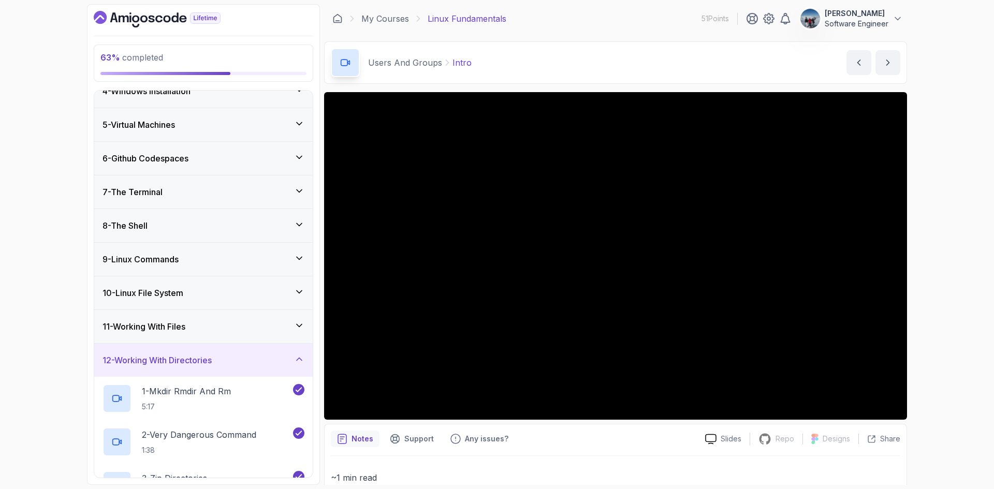
click at [200, 358] on h3 "12 - Working With Directories" at bounding box center [156, 360] width 109 height 12
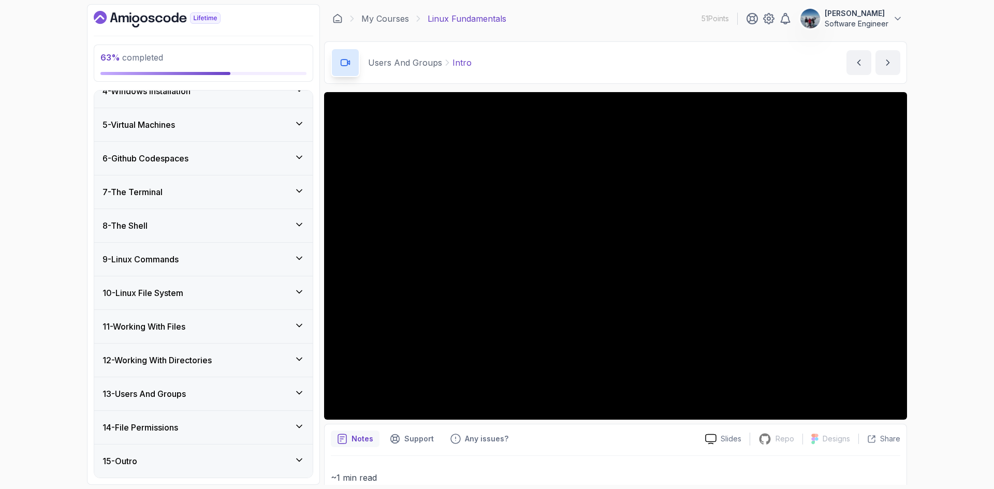
click at [177, 379] on div "13 - Users And Groups" at bounding box center [203, 393] width 218 height 33
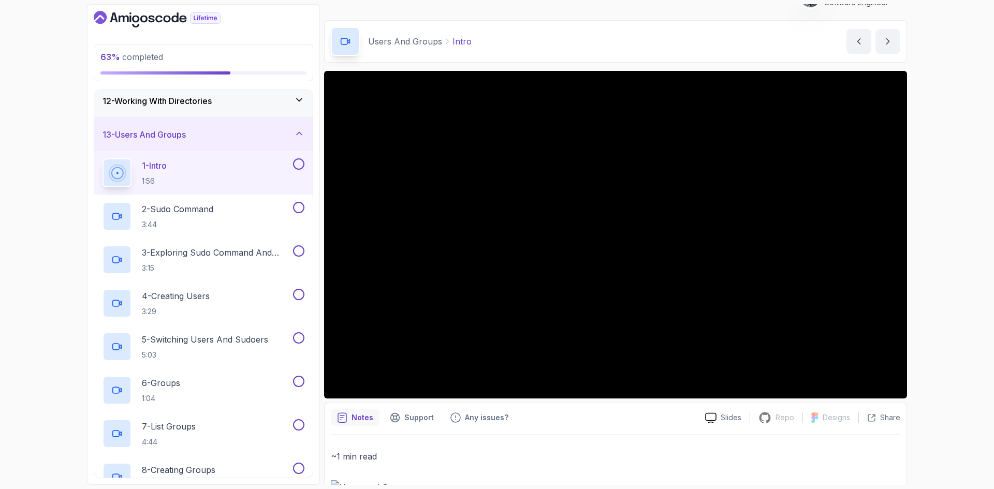
scroll to position [0, 0]
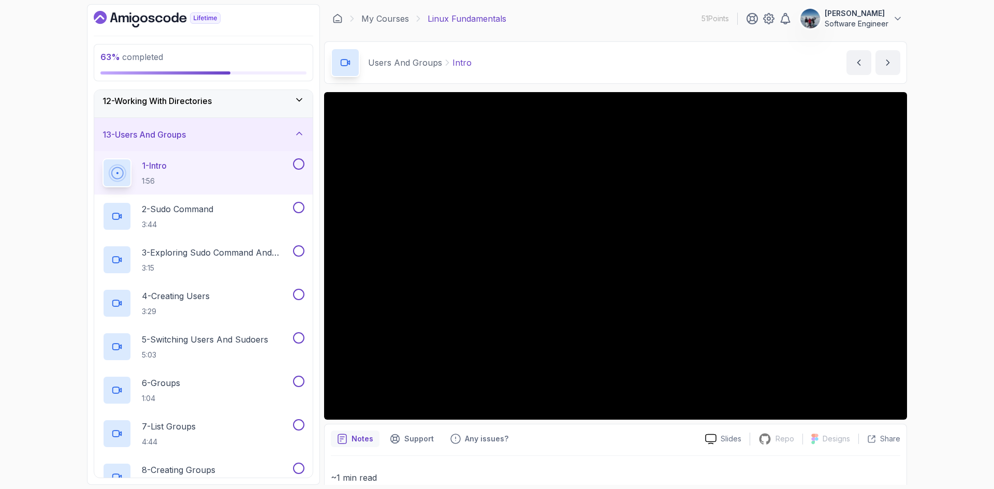
click at [97, 20] on icon "Dashboard" at bounding box center [100, 17] width 13 height 13
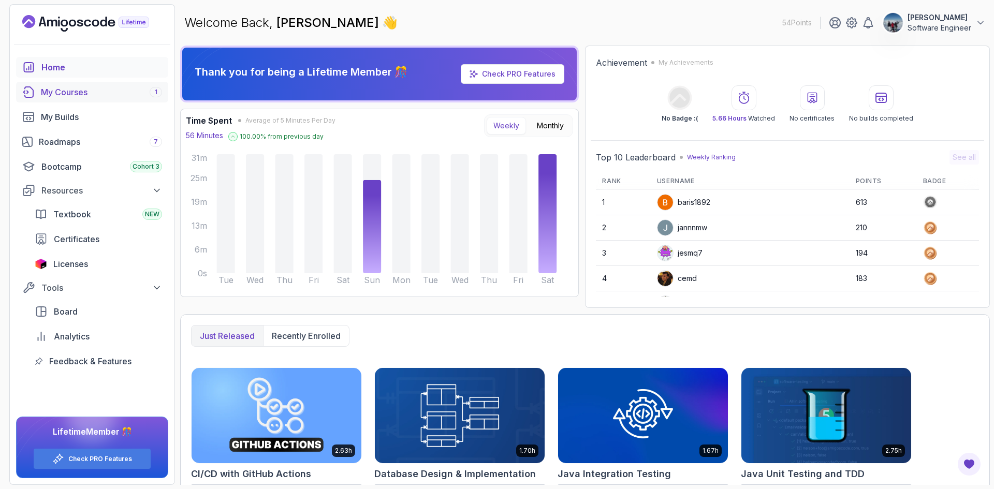
click at [52, 91] on div "My Courses 1" at bounding box center [101, 92] width 121 height 12
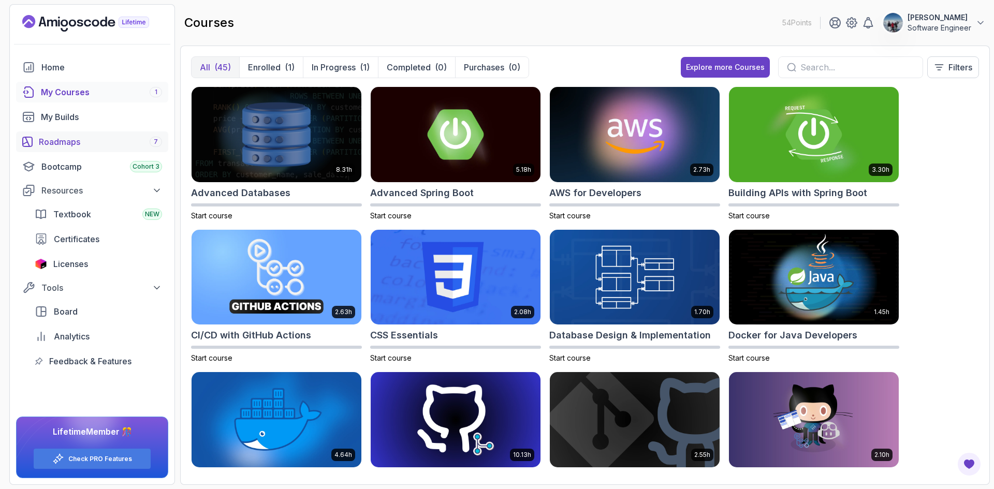
click at [53, 144] on div "Roadmaps 7" at bounding box center [100, 142] width 123 height 12
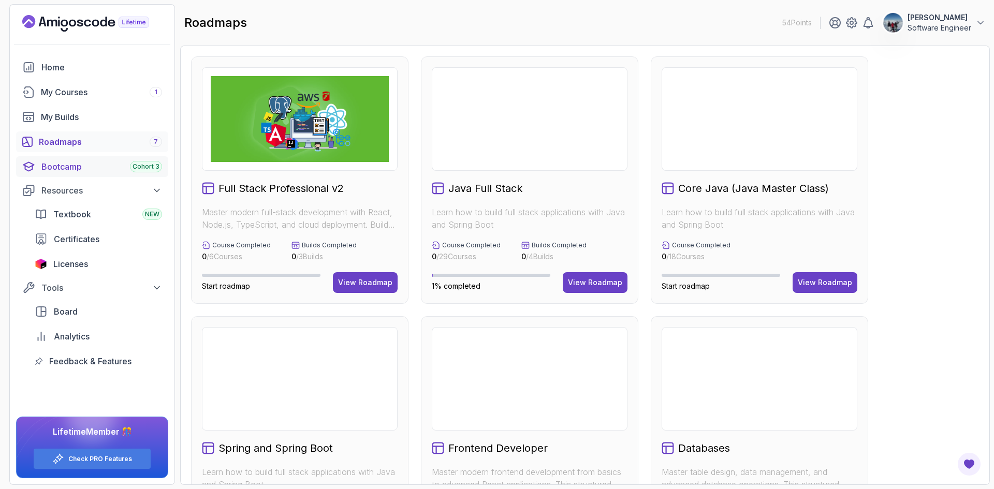
click at [41, 72] on link "Home" at bounding box center [92, 67] width 152 height 21
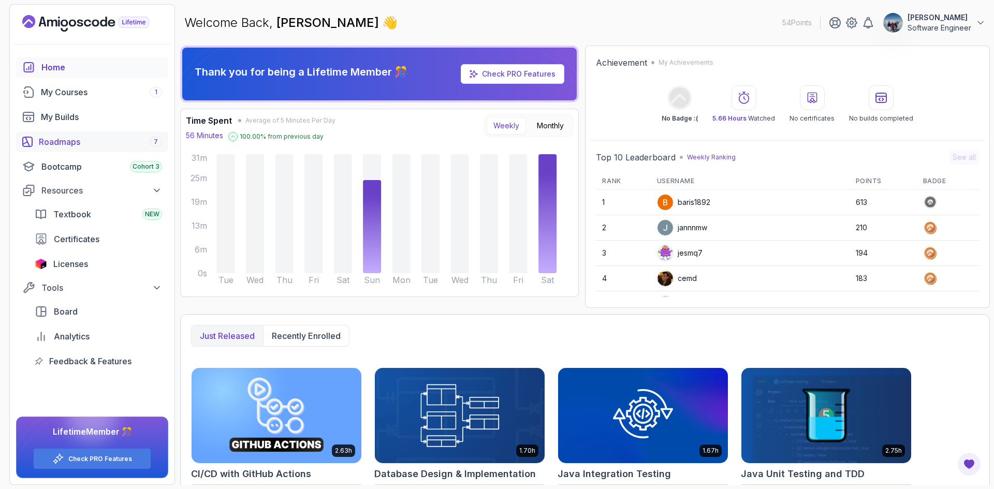
click at [38, 143] on link "Roadmaps 7" at bounding box center [92, 141] width 152 height 21
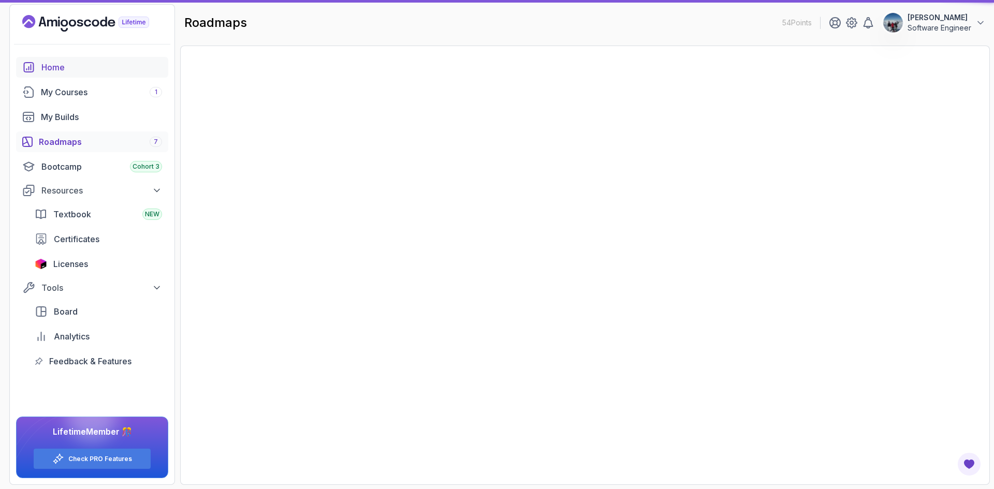
click at [55, 71] on div "Home" at bounding box center [101, 67] width 121 height 12
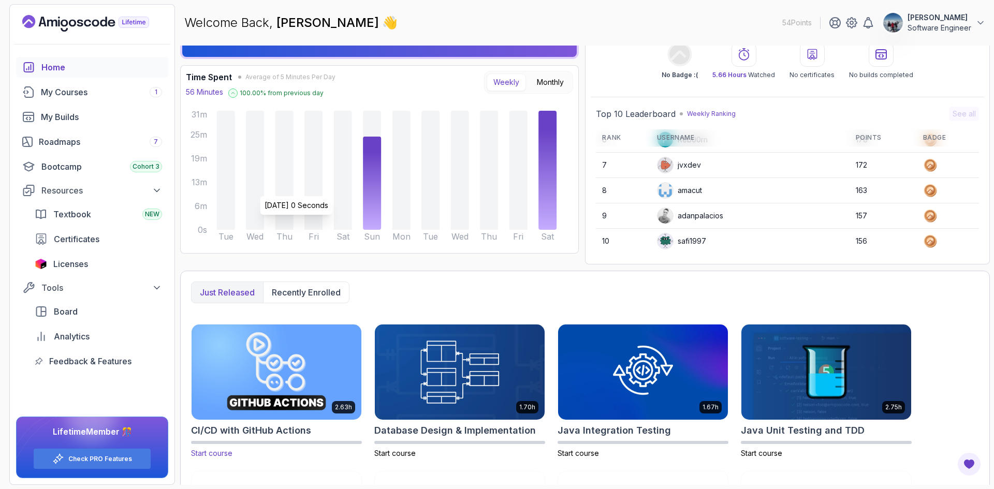
scroll to position [174, 0]
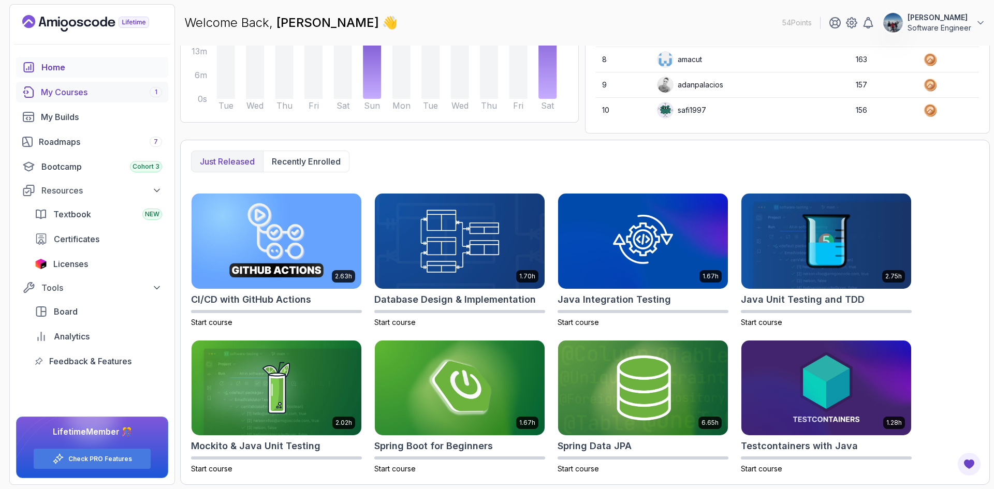
click at [54, 96] on div "My Courses 1" at bounding box center [101, 92] width 121 height 12
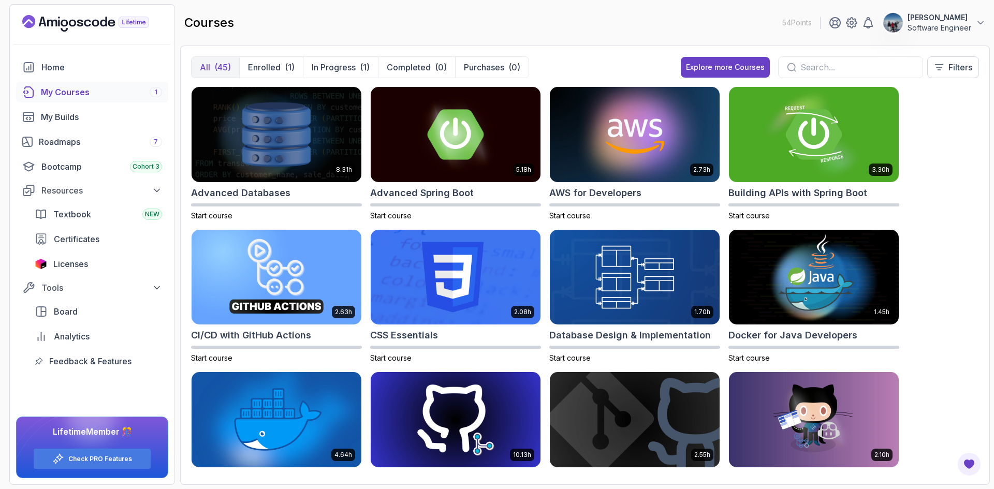
click at [204, 68] on p "All" at bounding box center [205, 67] width 10 height 12
click at [812, 66] on input "text" at bounding box center [857, 67] width 114 height 12
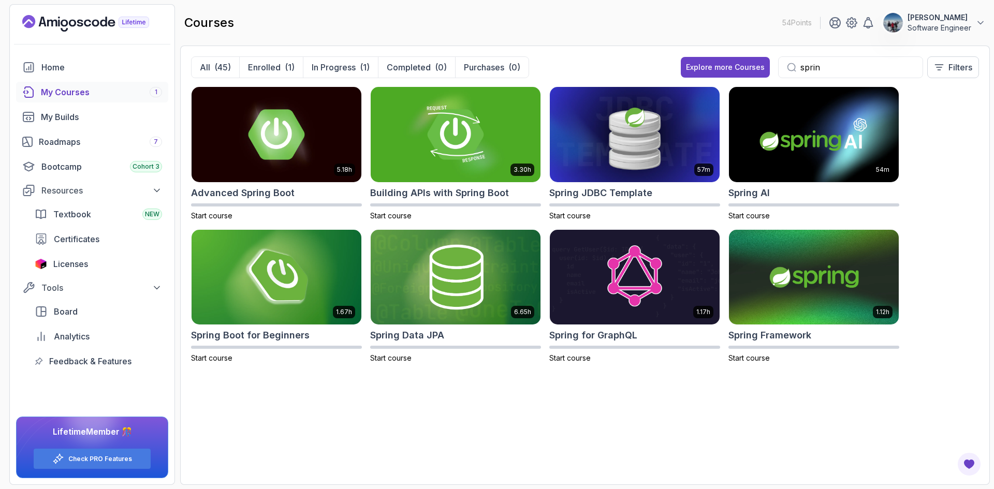
type input "spring"
drag, startPoint x: 826, startPoint y: 64, endPoint x: 775, endPoint y: 61, distance: 51.3
click at [778, 58] on div "spring Filters" at bounding box center [878, 67] width 201 height 22
